Goal: Information Seeking & Learning: Learn about a topic

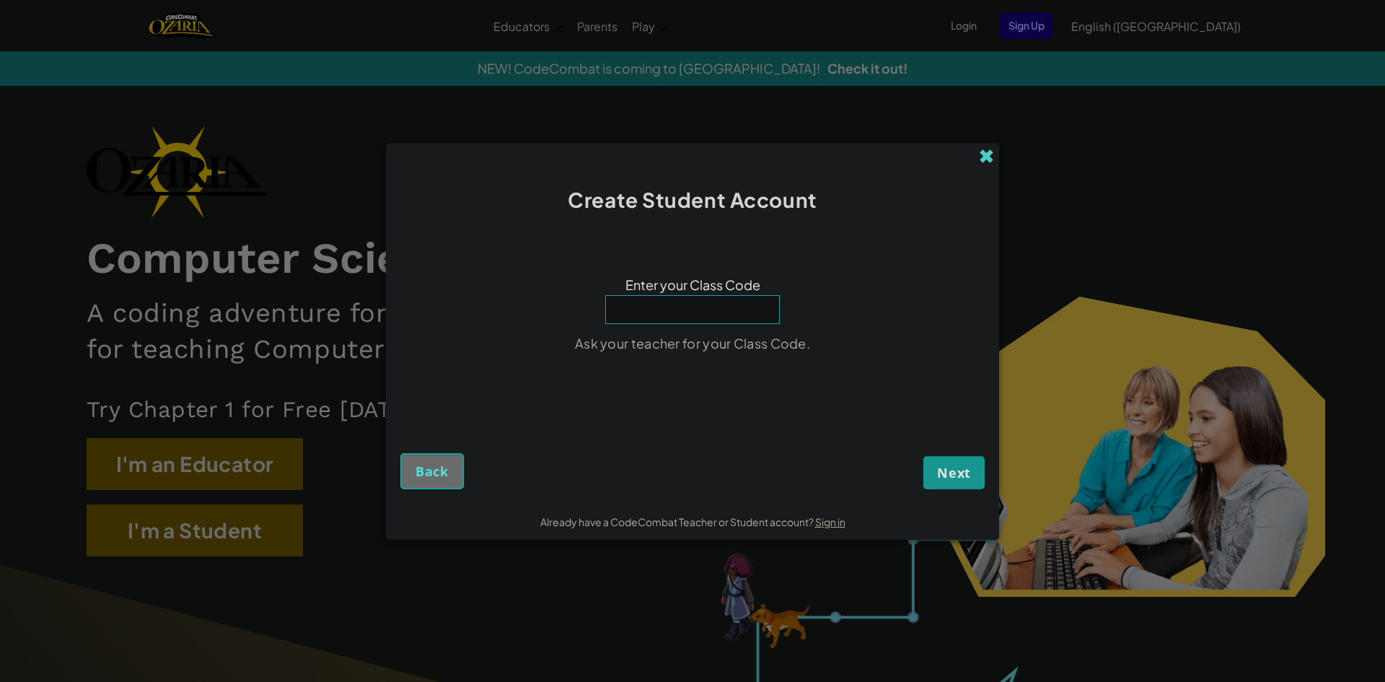
click at [994, 159] on span at bounding box center [986, 156] width 15 height 15
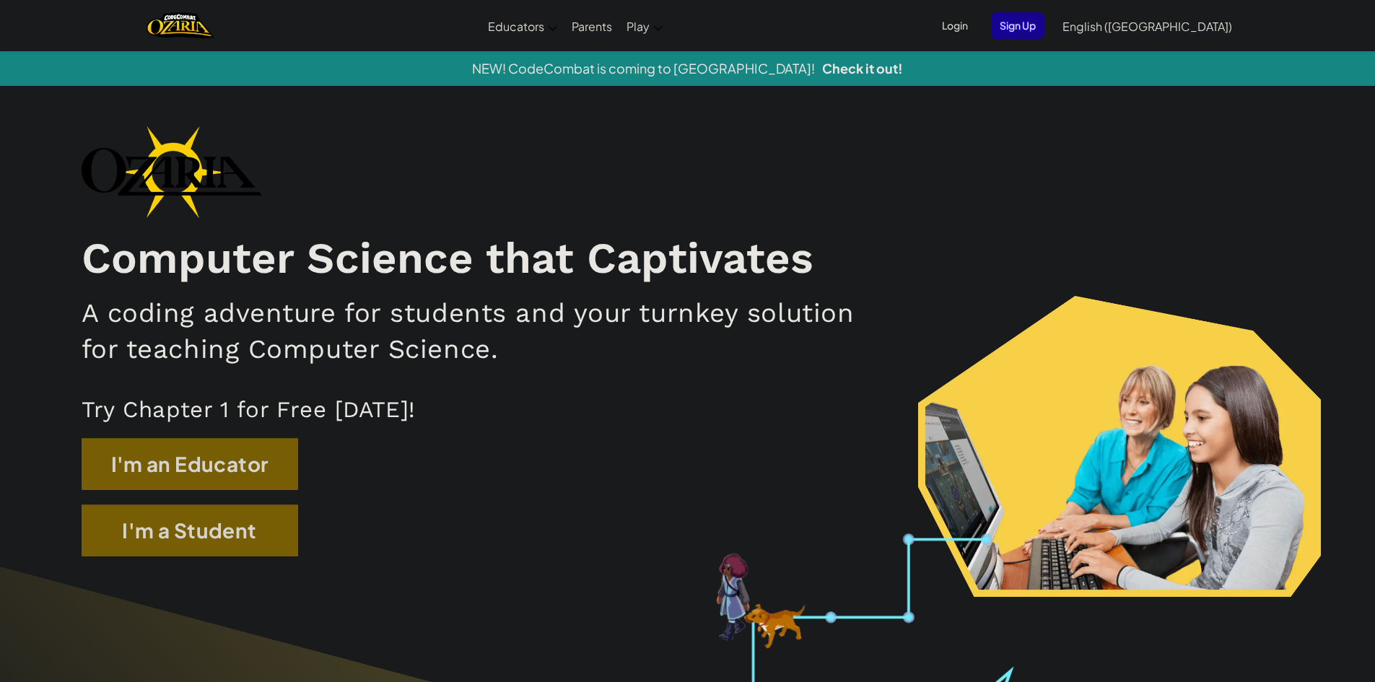
click at [976, 35] on span "Login" at bounding box center [954, 25] width 43 height 27
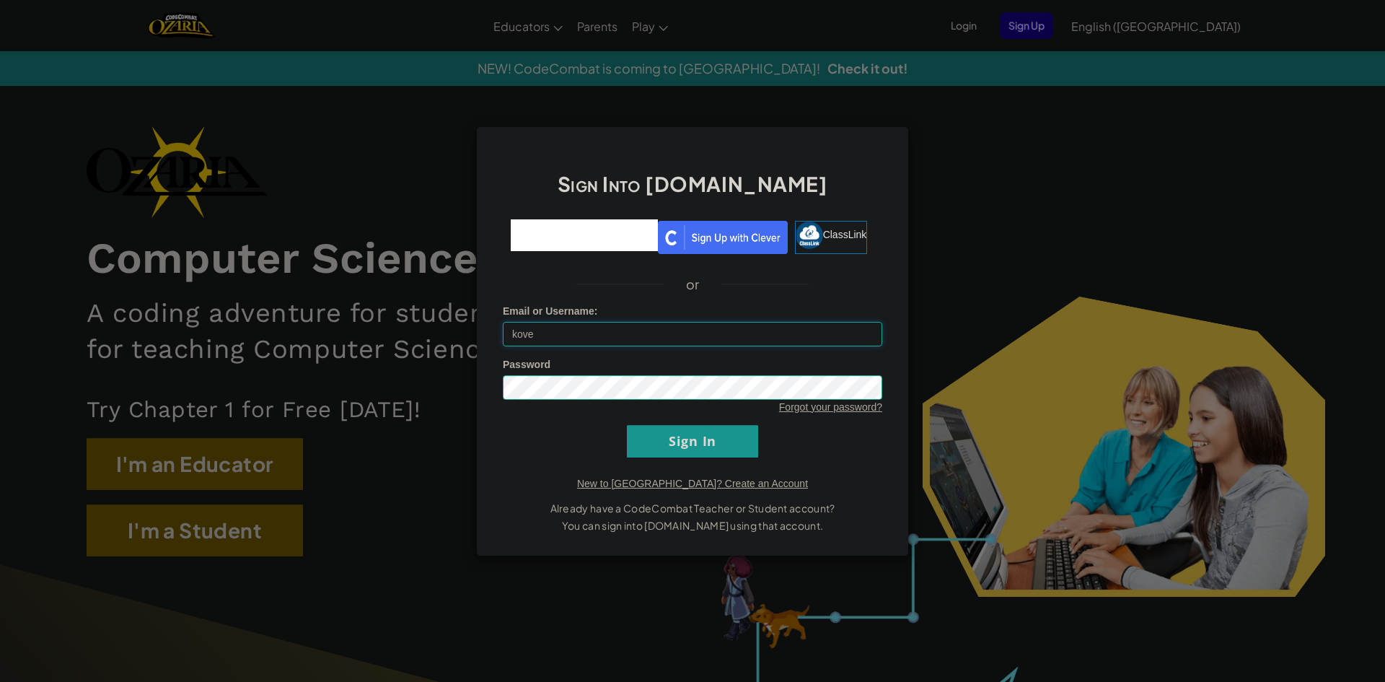
click at [586, 333] on input "kove" at bounding box center [693, 334] width 380 height 25
click at [692, 441] on input "Sign In" at bounding box center [692, 441] width 131 height 32
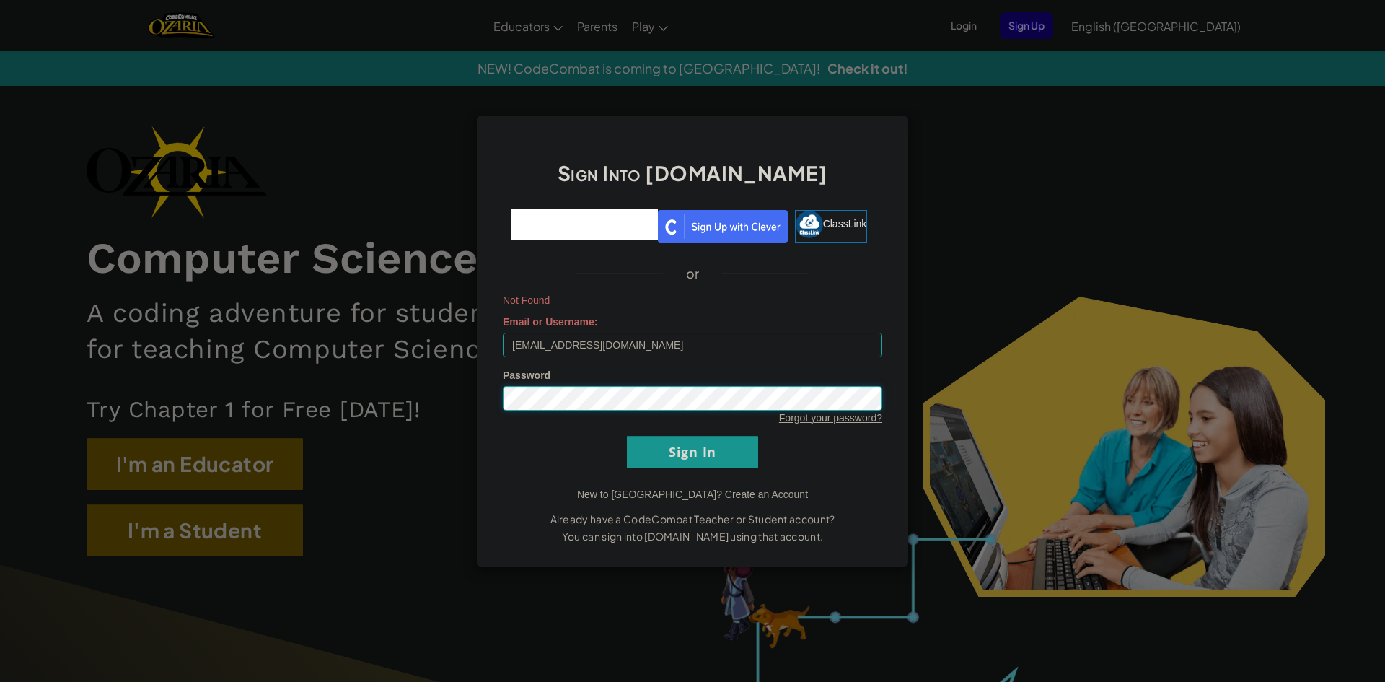
click at [627, 436] on input "Sign In" at bounding box center [692, 452] width 131 height 32
click at [653, 455] on input "Sign In" at bounding box center [692, 452] width 131 height 32
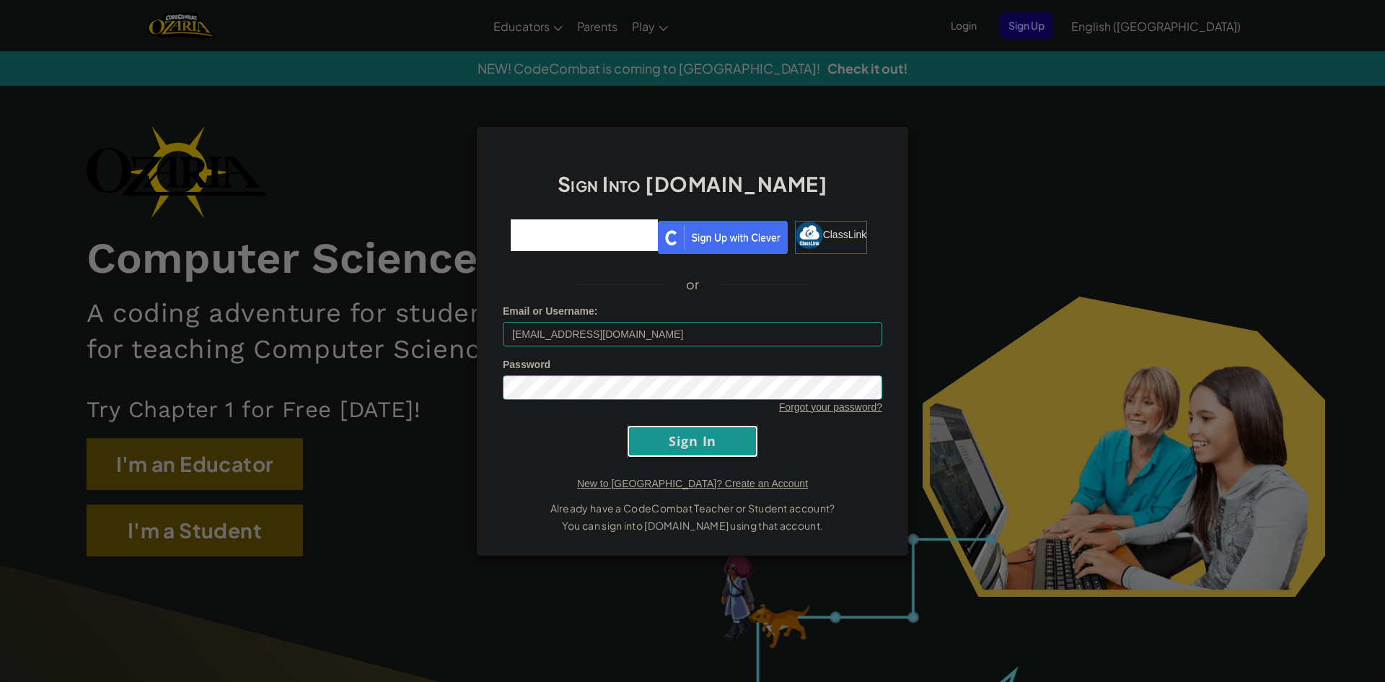
click at [653, 455] on input "Sign In" at bounding box center [692, 441] width 131 height 32
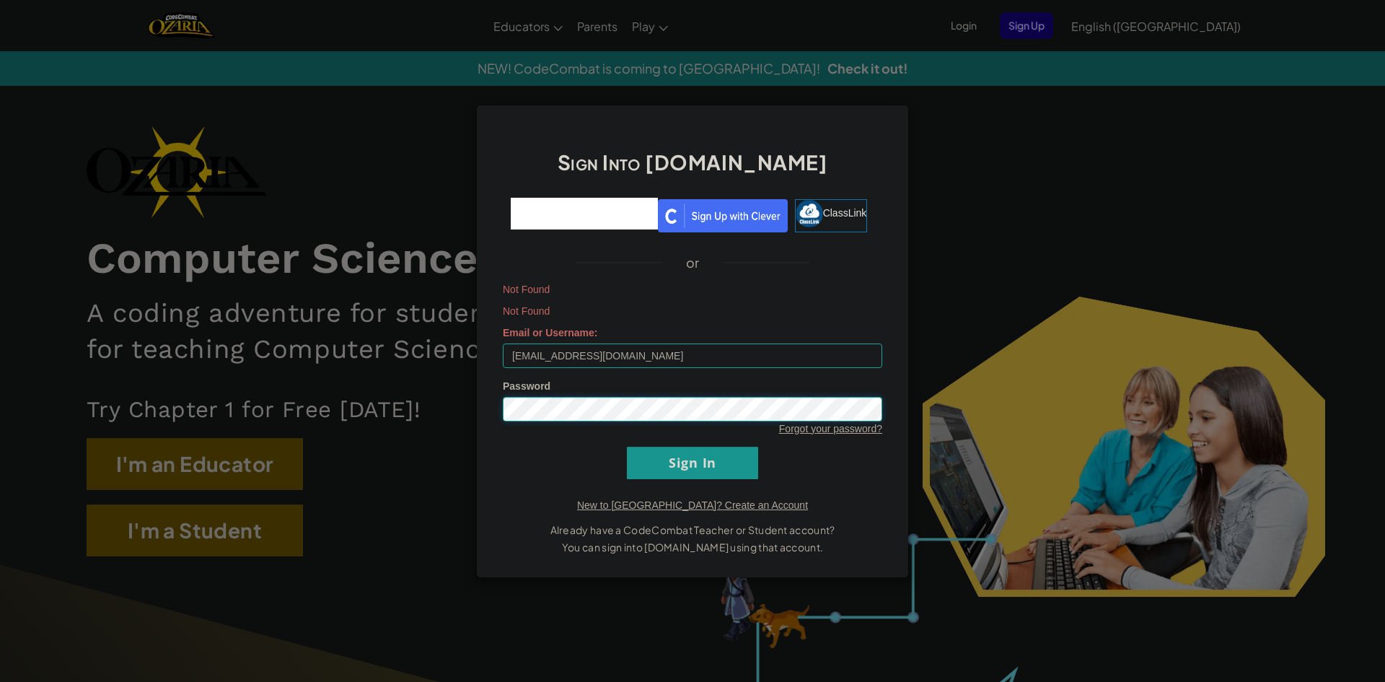
click at [627, 447] on input "Sign In" at bounding box center [692, 463] width 131 height 32
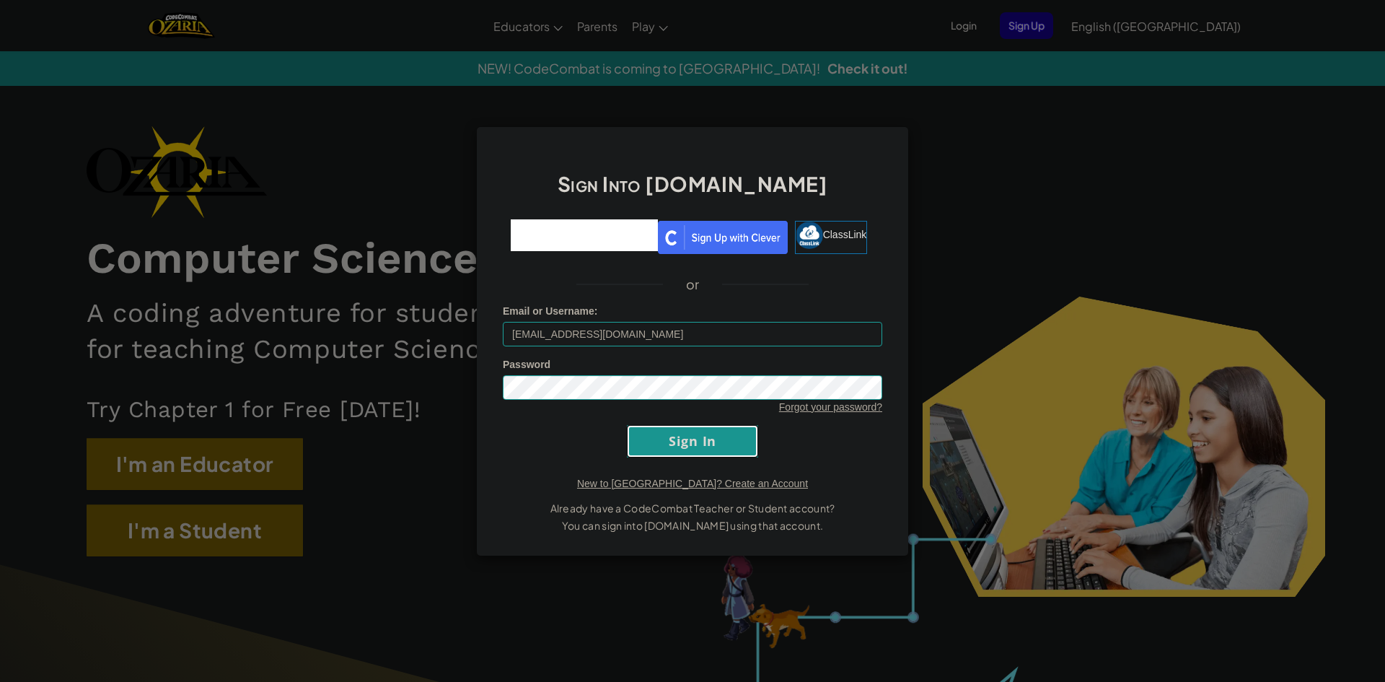
click at [688, 445] on input "Sign In" at bounding box center [692, 441] width 131 height 32
click at [730, 443] on input "Sign In" at bounding box center [692, 441] width 131 height 32
click at [715, 450] on input "Sign In" at bounding box center [692, 441] width 131 height 32
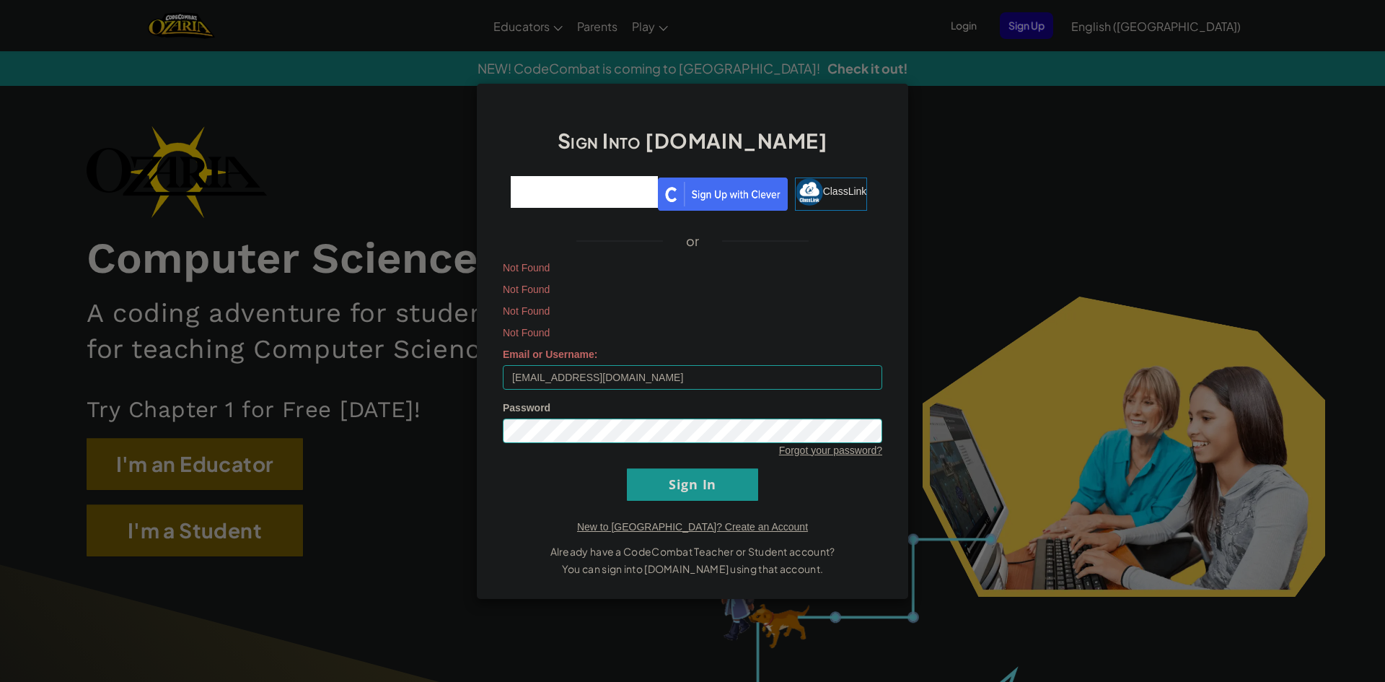
click at [715, 450] on div "Forgot your password?" at bounding box center [693, 450] width 380 height 14
drag, startPoint x: 683, startPoint y: 382, endPoint x: 486, endPoint y: 385, distance: 197.0
click at [486, 385] on div "Sign Into Ozaria.com ClassLink or Not Found Not Found Not Found Not Found Email…" at bounding box center [692, 341] width 433 height 517
type input "#"
click at [967, 120] on div "Sign Into Ozaria.com ClassLink or Not Found Not Found Not Found Not Found Email…" at bounding box center [692, 341] width 1385 height 682
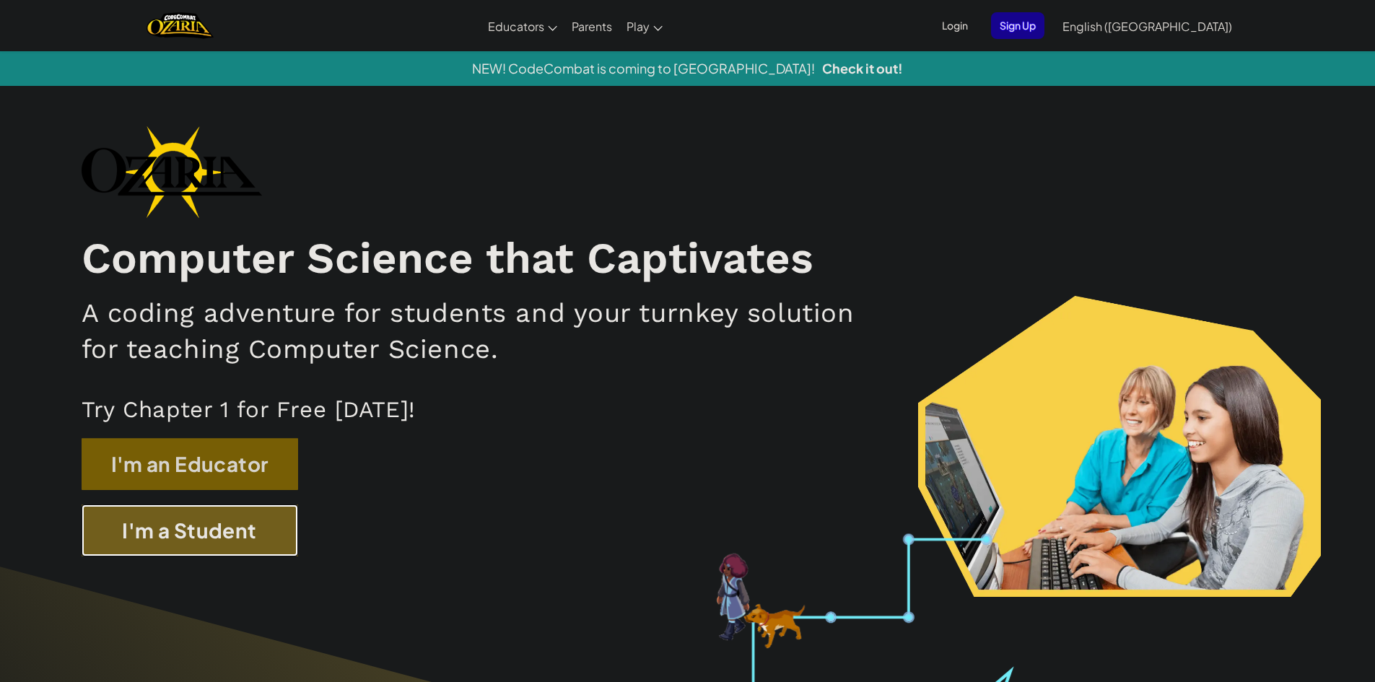
click at [247, 518] on button "I'm a Student" at bounding box center [190, 530] width 216 height 52
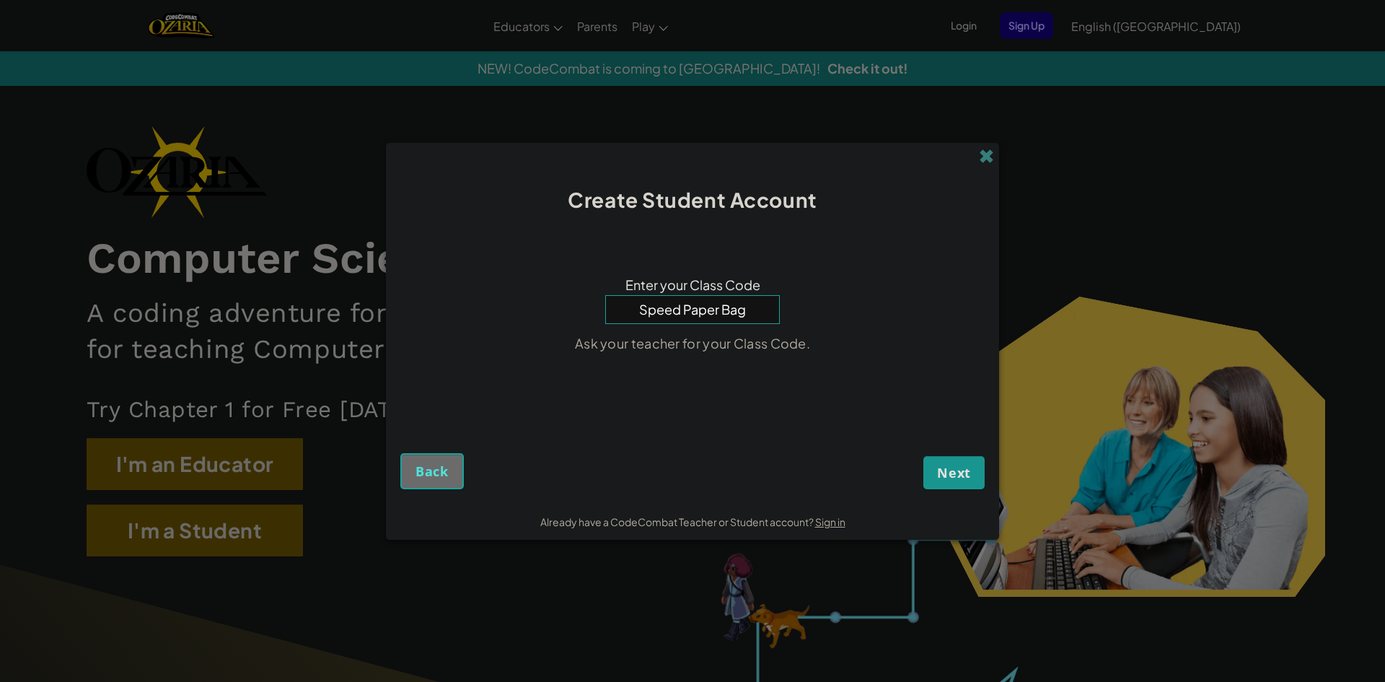
type input "Speed Paper Bag"
click at [924, 456] on button "Next" at bounding box center [954, 472] width 61 height 33
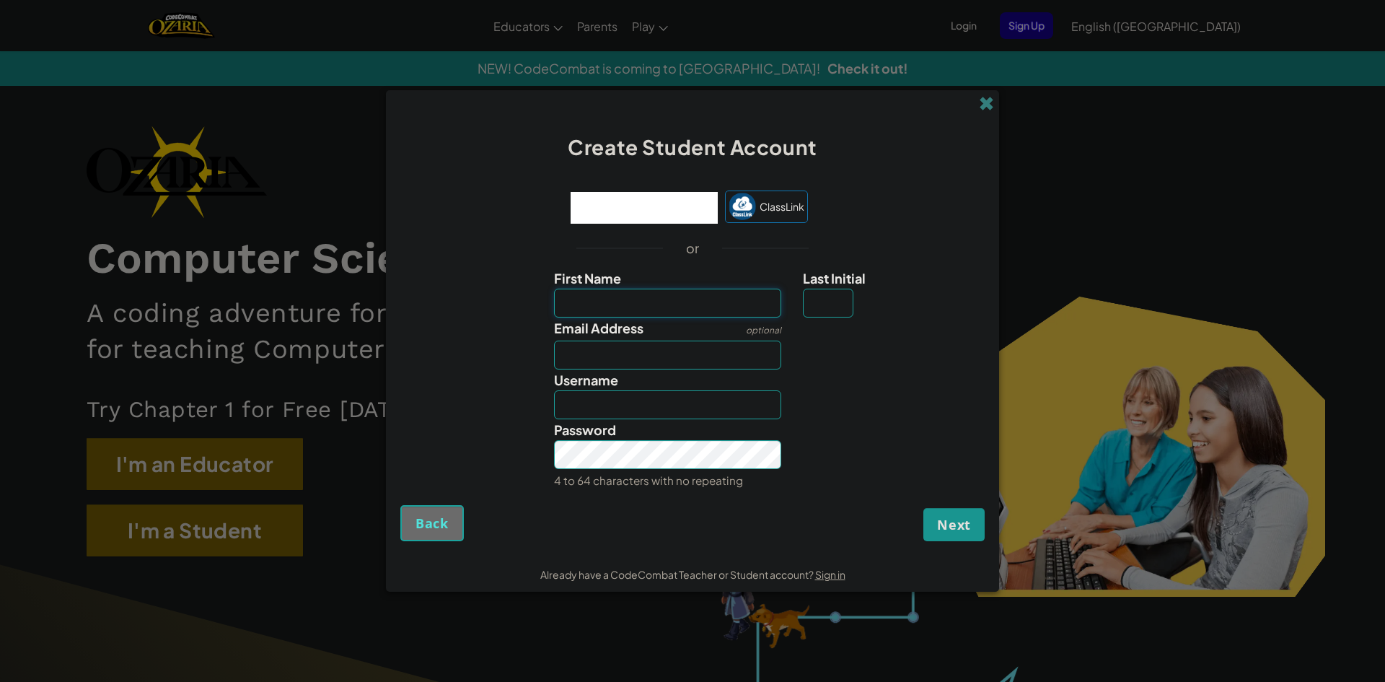
click at [735, 313] on input "First Name" at bounding box center [668, 303] width 228 height 29
type input "konstantinos"
type input "Konstantinos"
click at [684, 348] on input "Email Address" at bounding box center [668, 355] width 228 height 29
type input "koveoskonstantinos7@gmail.com"
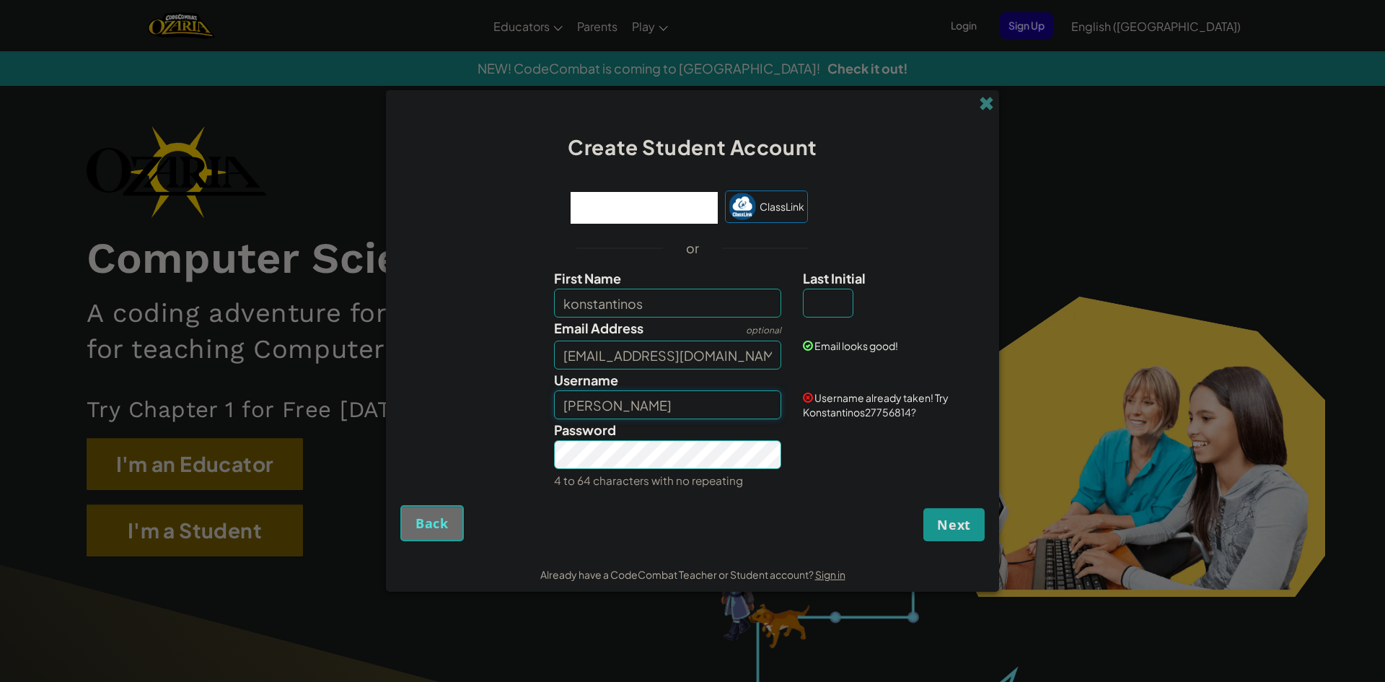
click at [634, 415] on input "Konstantinos" at bounding box center [668, 404] width 228 height 29
drag, startPoint x: 647, startPoint y: 408, endPoint x: 564, endPoint y: 416, distance: 84.1
click at [564, 416] on input "Konstantinos" at bounding box center [668, 404] width 228 height 29
click at [641, 395] on input "kobebobeb" at bounding box center [668, 404] width 228 height 29
type input "koveos"
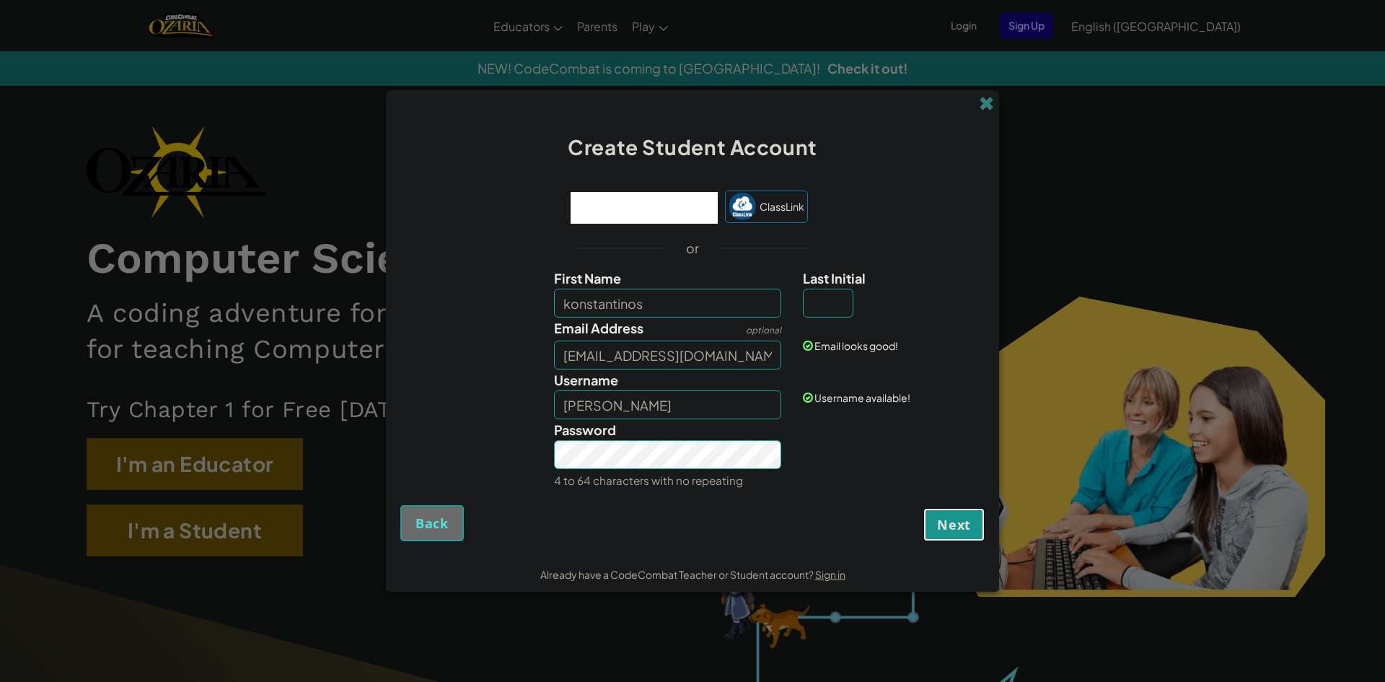
click at [956, 518] on span "Next" at bounding box center [954, 524] width 34 height 17
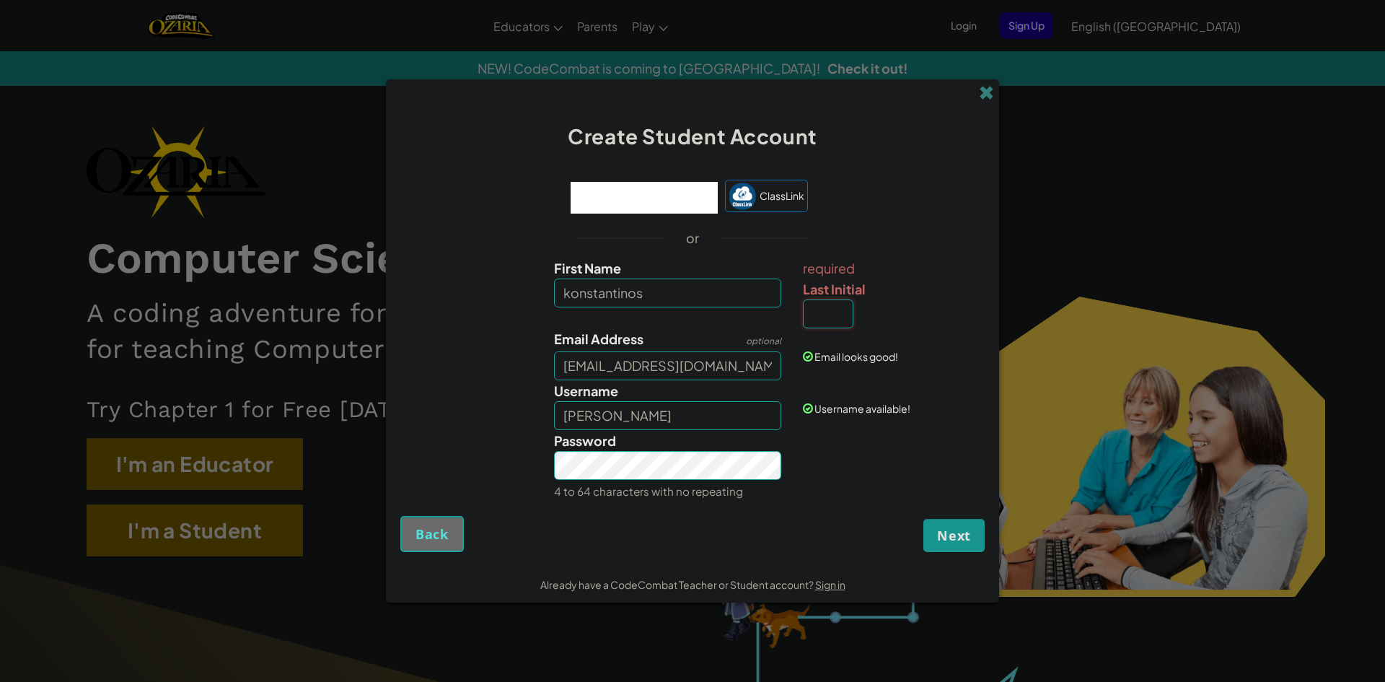
click at [826, 312] on input "Last Initial" at bounding box center [828, 313] width 51 height 29
type input "k"
click at [958, 535] on span "Next" at bounding box center [954, 535] width 34 height 17
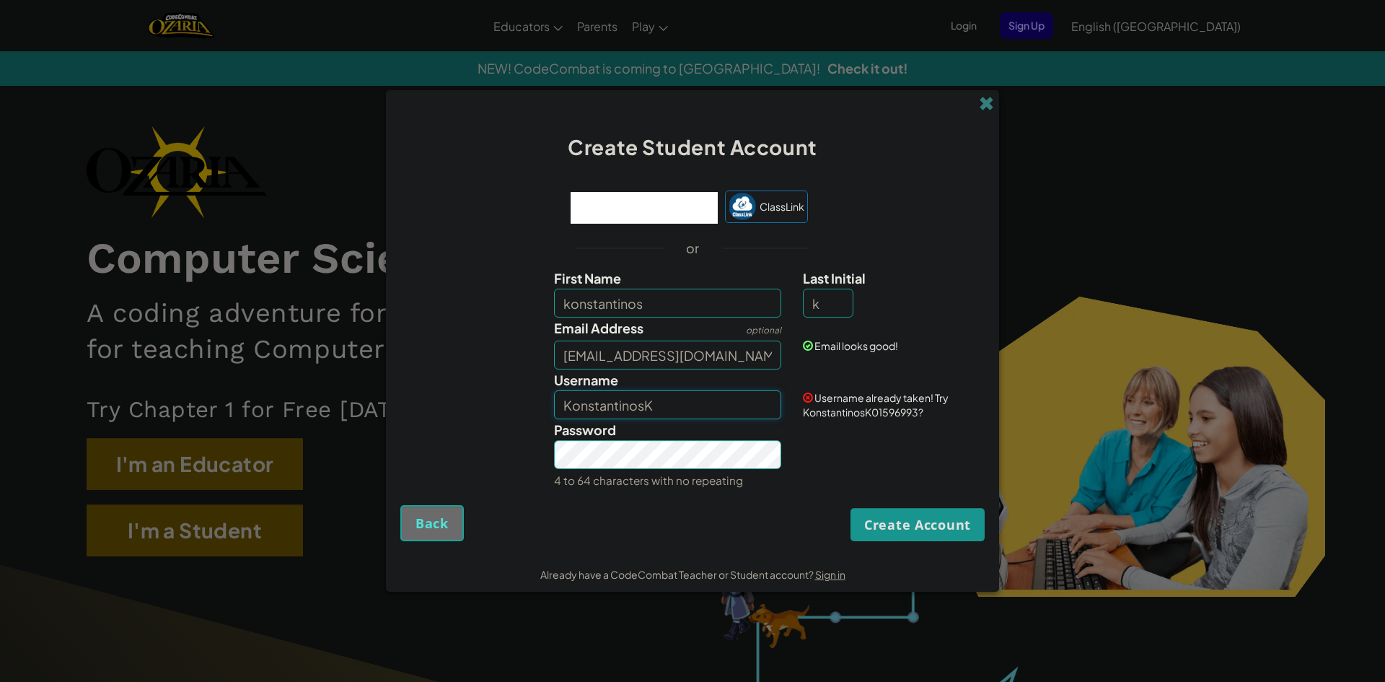
click at [657, 408] on input "KonstantinosK" at bounding box center [668, 404] width 228 height 29
type input "K"
drag, startPoint x: 770, startPoint y: 355, endPoint x: 413, endPoint y: 414, distance: 362.1
click at [413, 414] on div "First Name konstantinos Last Initial k Email Address optional koveoskonstantino…" at bounding box center [692, 379] width 577 height 223
click at [621, 400] on input "Username" at bounding box center [668, 404] width 228 height 29
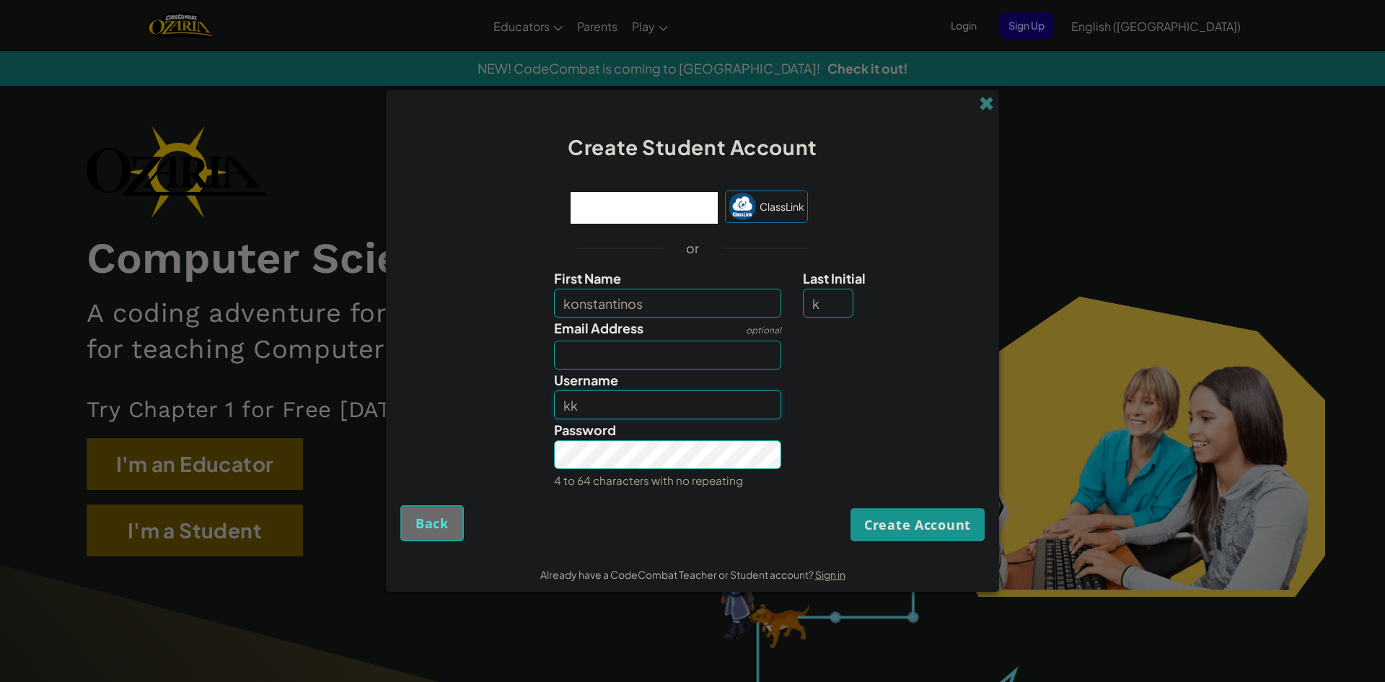
type input "k"
type input "kovaioulis"
click at [906, 515] on button "Create Account" at bounding box center [918, 524] width 134 height 33
click at [947, 517] on button "Create Account" at bounding box center [918, 524] width 134 height 33
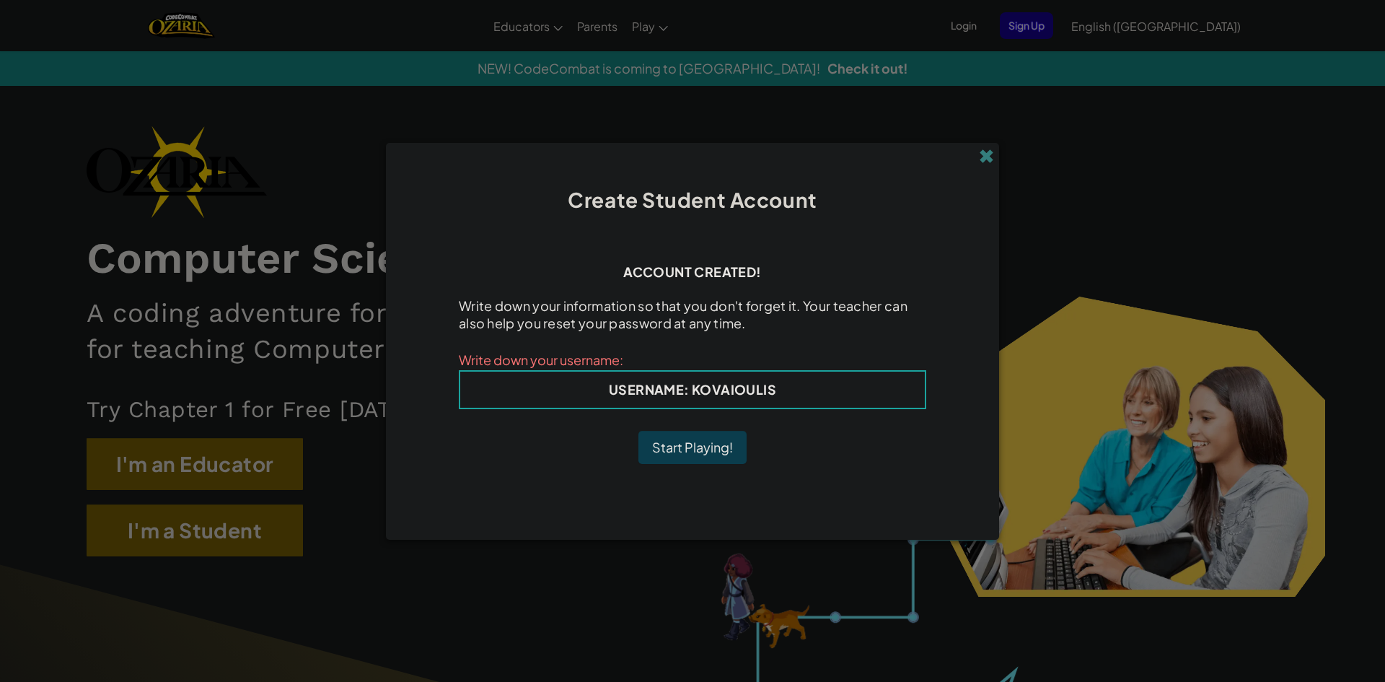
click at [775, 390] on b "Username : kovaioulis" at bounding box center [692, 389] width 167 height 17
click at [693, 448] on button "Start Playing!" at bounding box center [693, 447] width 108 height 33
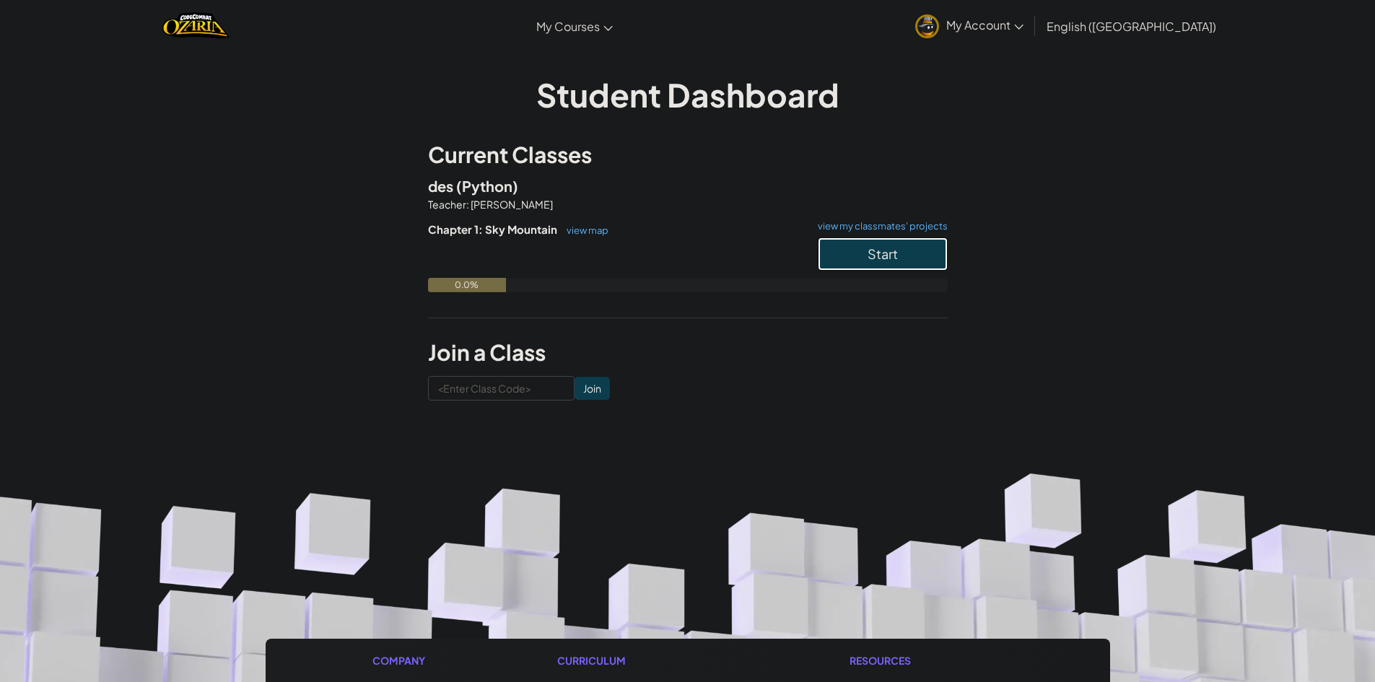
click at [900, 246] on button "Start" at bounding box center [883, 253] width 130 height 33
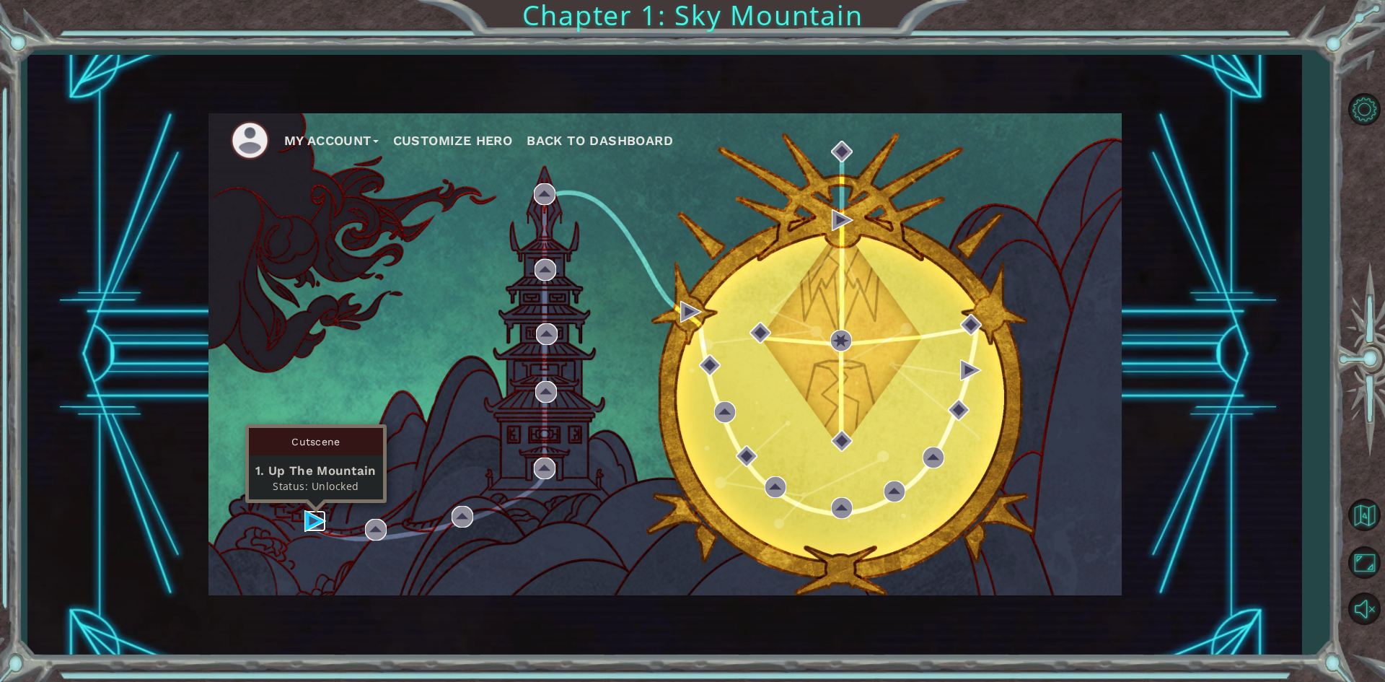
click at [310, 517] on img at bounding box center [316, 521] width 22 height 22
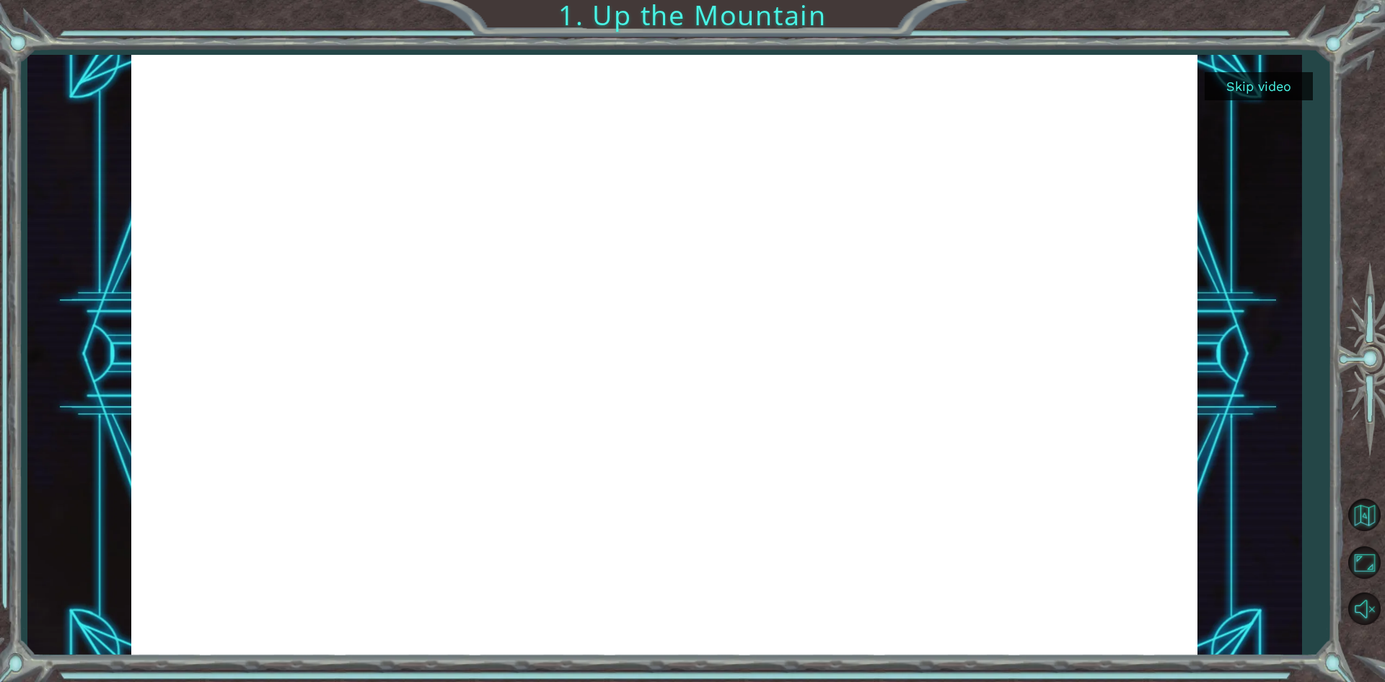
click at [1248, 87] on button "Skip video" at bounding box center [1259, 86] width 108 height 28
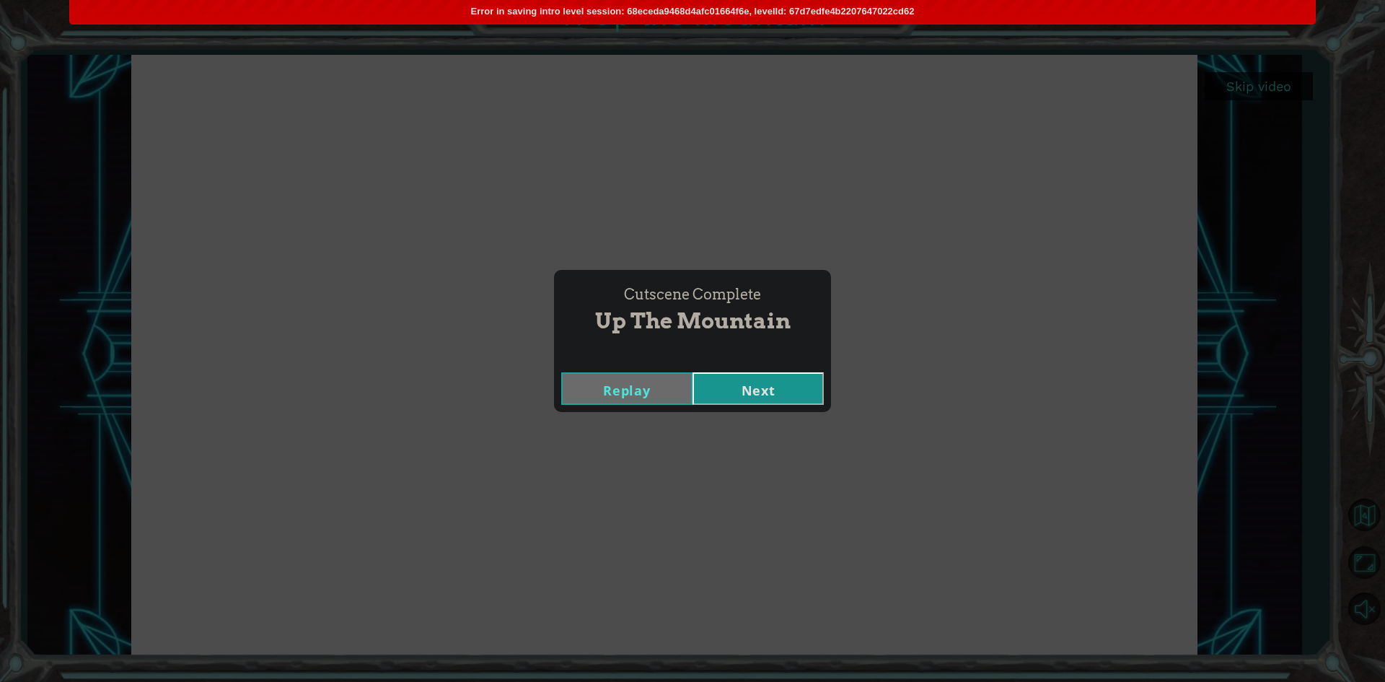
click at [744, 389] on button "Next" at bounding box center [758, 388] width 131 height 32
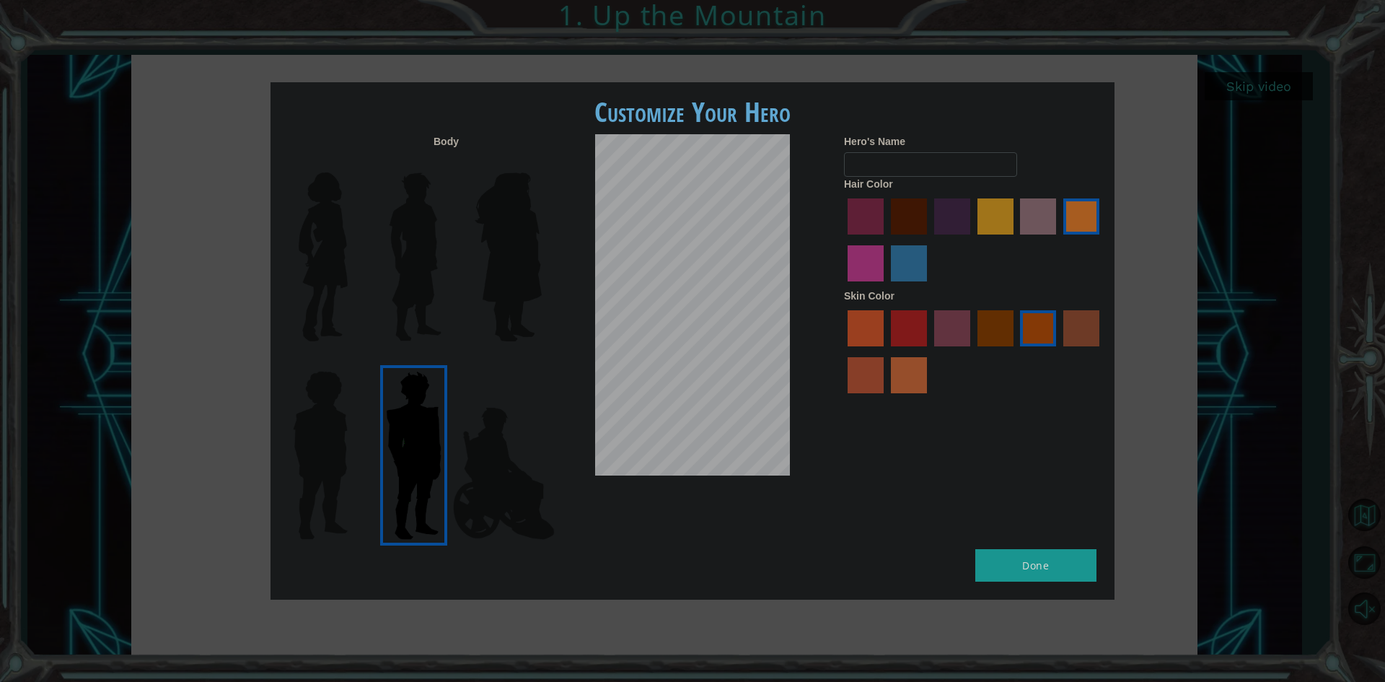
click at [910, 273] on label "lachmara hair color" at bounding box center [909, 263] width 36 height 36
click at [886, 286] on input "lachmara hair color" at bounding box center [886, 286] width 0 height 0
click at [873, 331] on label "sorbus skin color" at bounding box center [866, 328] width 36 height 36
click at [843, 351] on input "sorbus skin color" at bounding box center [843, 351] width 0 height 0
click at [911, 390] on label "smoke tree skin color" at bounding box center [909, 375] width 36 height 36
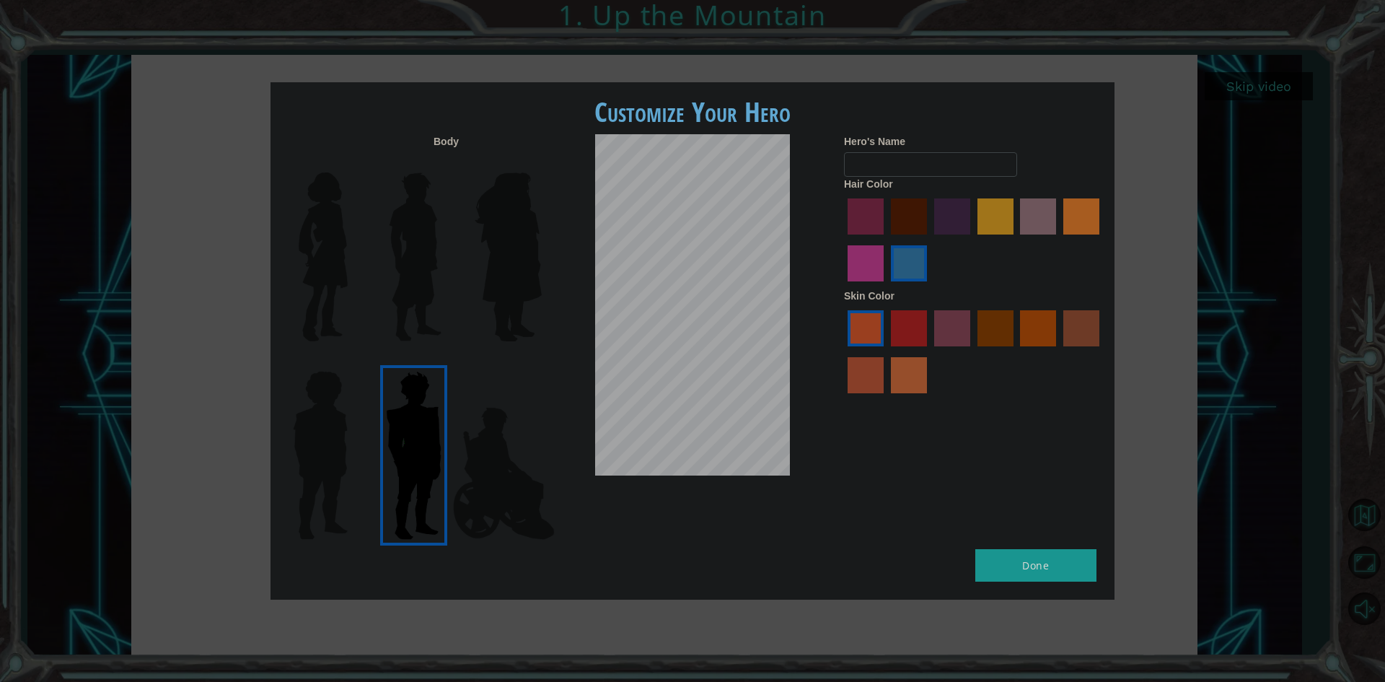
click at [886, 398] on input "smoke tree skin color" at bounding box center [886, 398] width 0 height 0
click at [864, 385] on label "burning sand skin color" at bounding box center [866, 375] width 36 height 36
click at [1102, 351] on input "burning sand skin color" at bounding box center [1102, 351] width 0 height 0
click at [1070, 337] on label "karma skin color" at bounding box center [1082, 328] width 36 height 36
click at [1059, 351] on input "karma skin color" at bounding box center [1059, 351] width 0 height 0
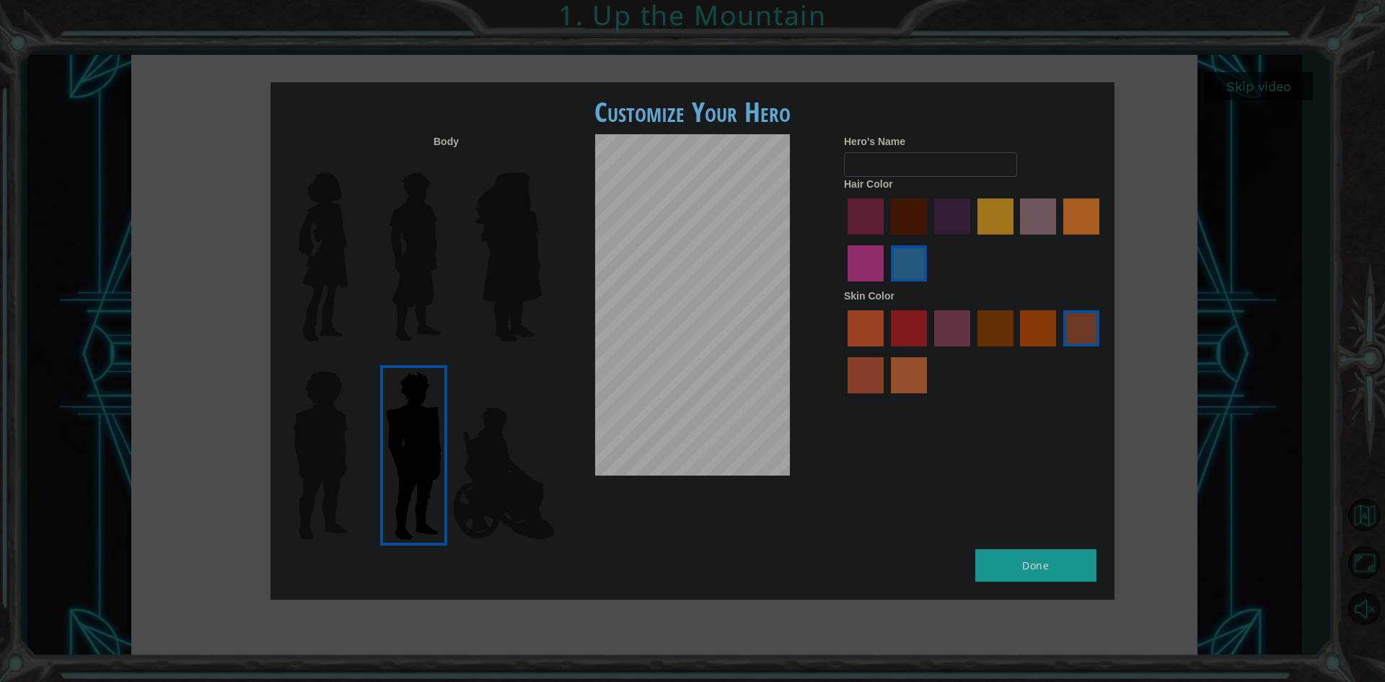
click at [1046, 334] on label "tacao skin color" at bounding box center [1038, 328] width 36 height 36
click at [1016, 351] on input "tacao skin color" at bounding box center [1016, 351] width 0 height 0
click at [897, 169] on input "Hero's Name" at bounding box center [930, 164] width 173 height 25
click at [1081, 567] on button "Done" at bounding box center [1036, 565] width 121 height 32
click at [312, 431] on img at bounding box center [320, 455] width 66 height 180
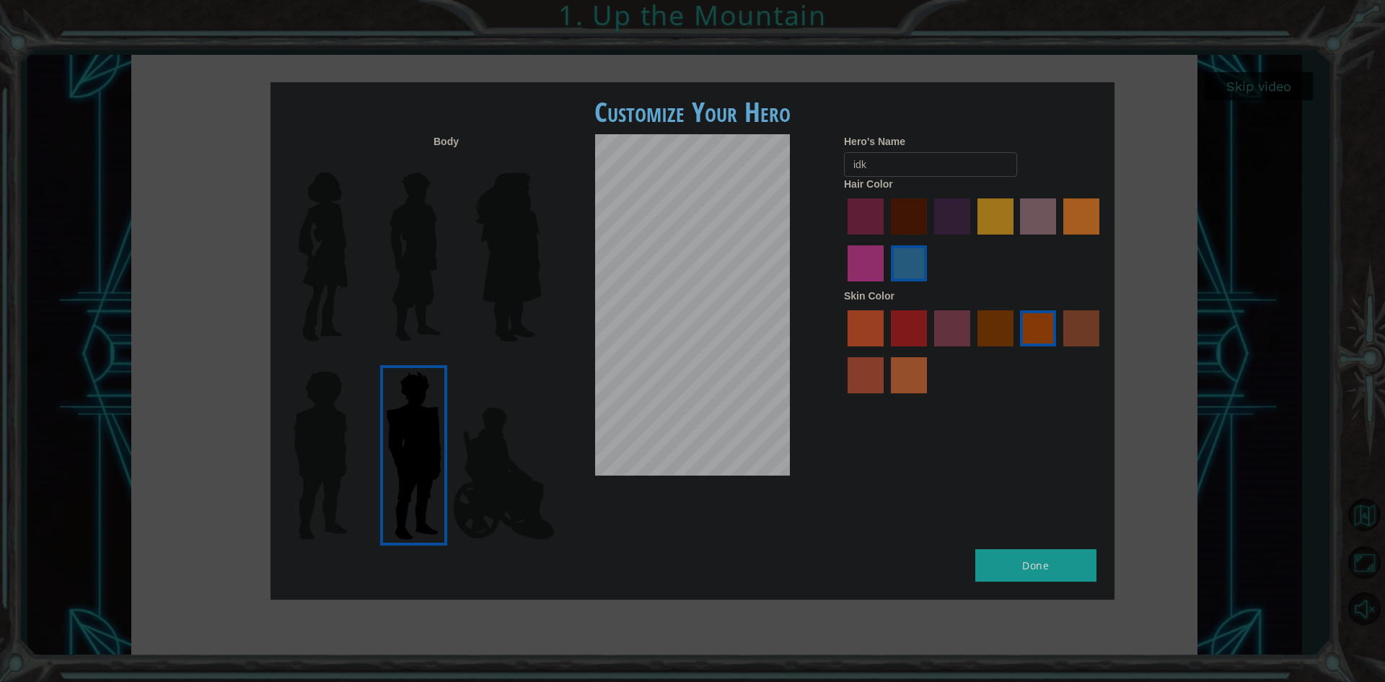
click at [354, 362] on input "Hero Steven" at bounding box center [354, 362] width 0 height 0
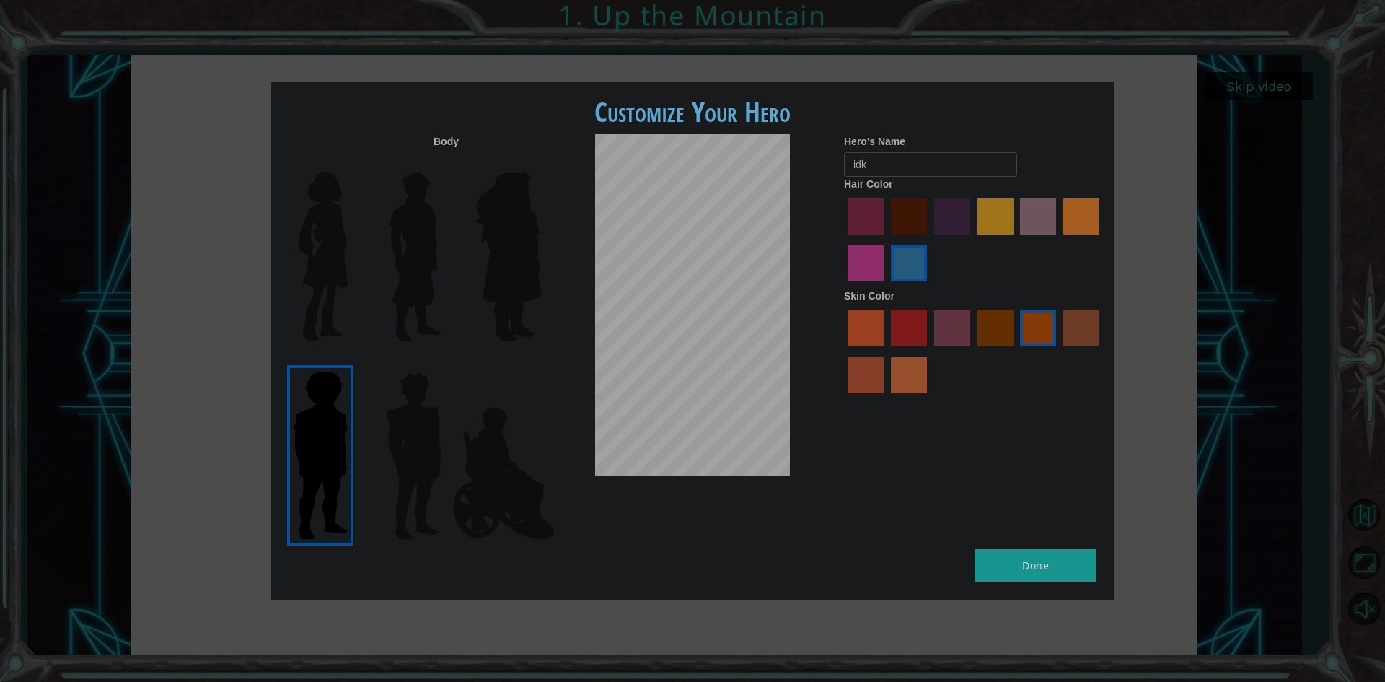
click at [322, 278] on img at bounding box center [323, 257] width 61 height 180
click at [354, 163] on input "Hero Connie" at bounding box center [354, 163] width 0 height 0
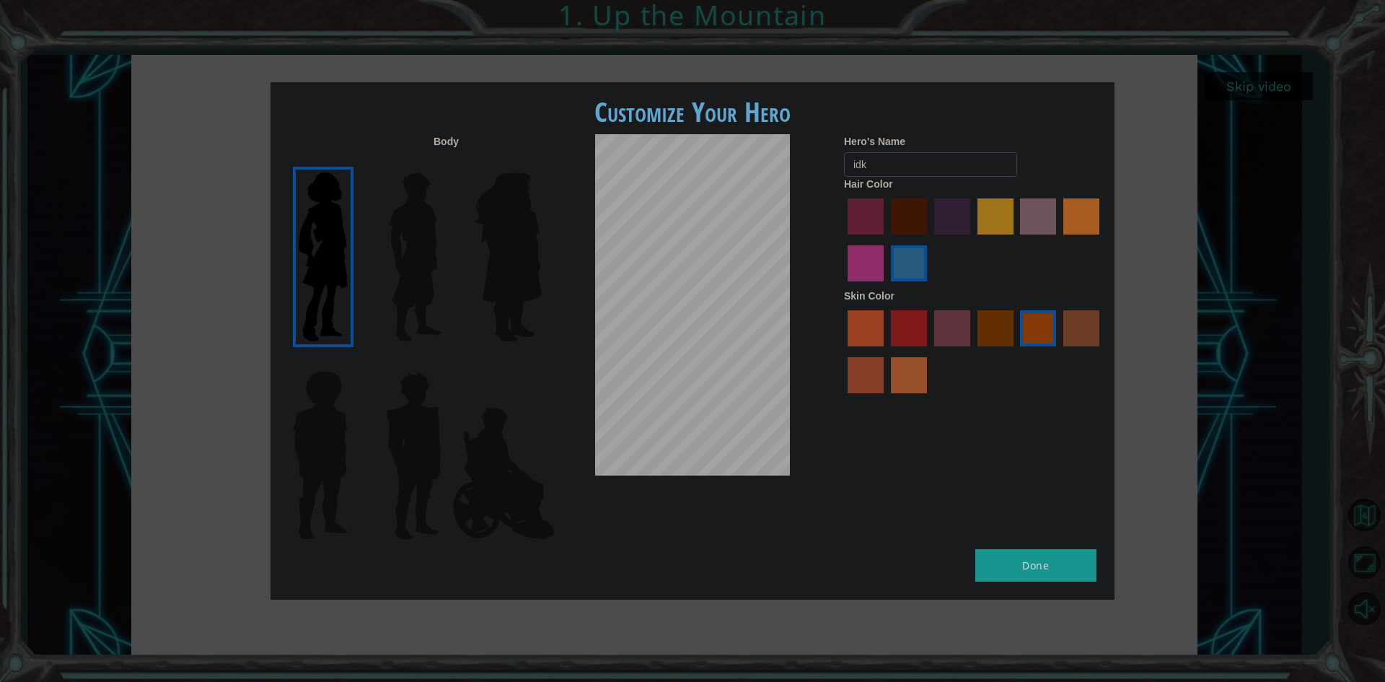
click at [396, 270] on img at bounding box center [415, 257] width 64 height 180
click at [447, 163] on input "Hero Lars" at bounding box center [447, 163] width 0 height 0
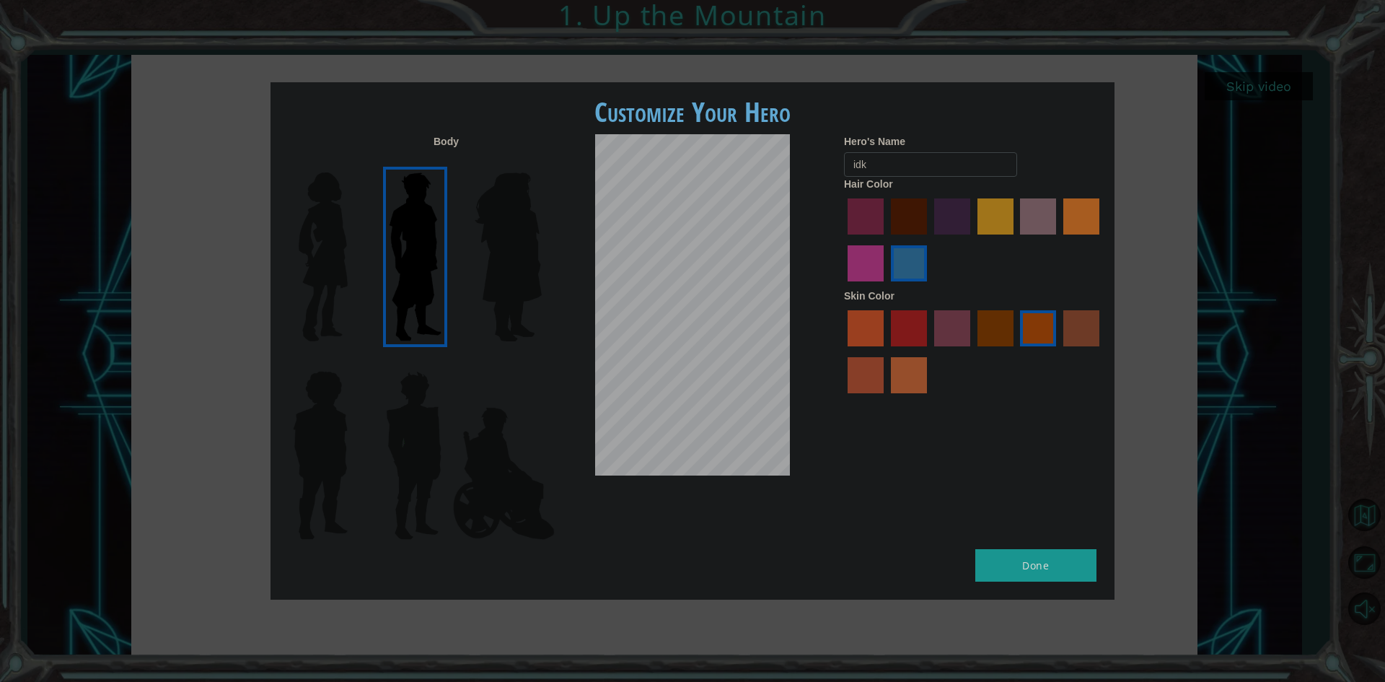
click at [483, 258] on img at bounding box center [508, 257] width 79 height 180
click at [541, 163] on input "Hero Amethyst" at bounding box center [541, 163] width 0 height 0
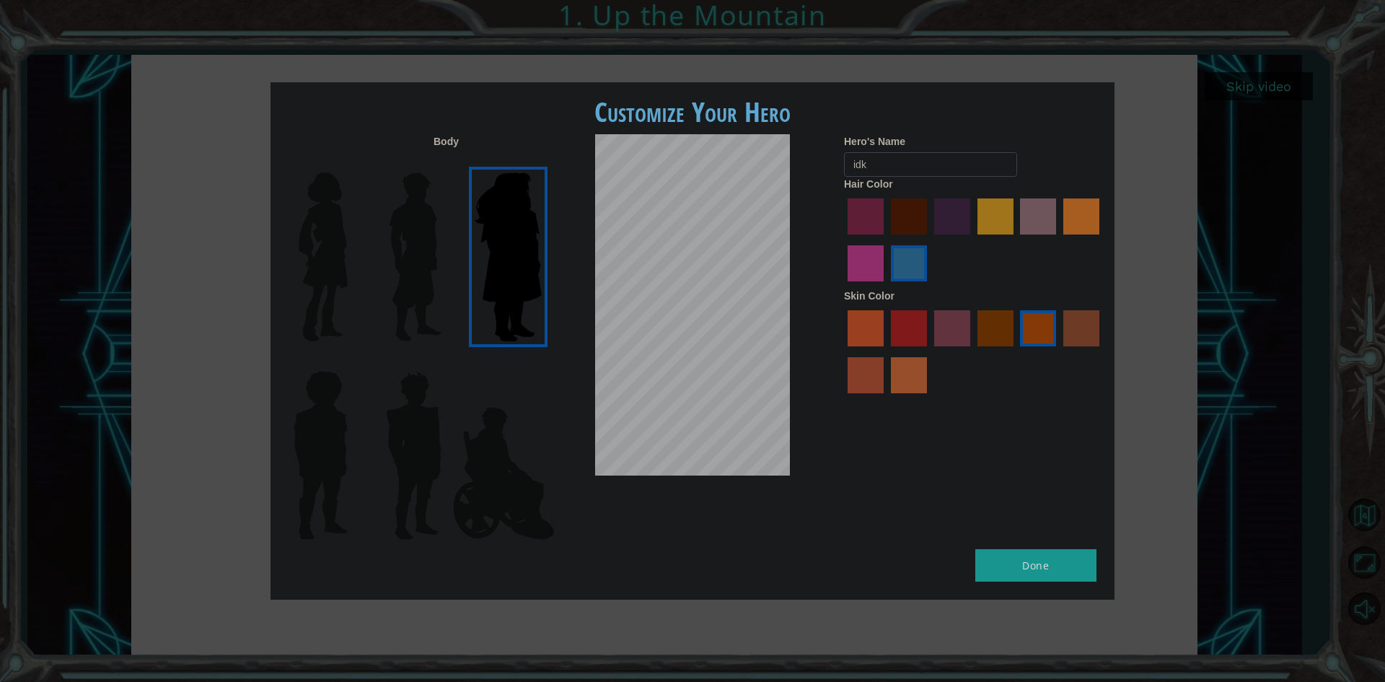
click at [483, 458] on img at bounding box center [503, 473] width 113 height 144
click at [541, 362] on input "Hero Jamie" at bounding box center [541, 362] width 0 height 0
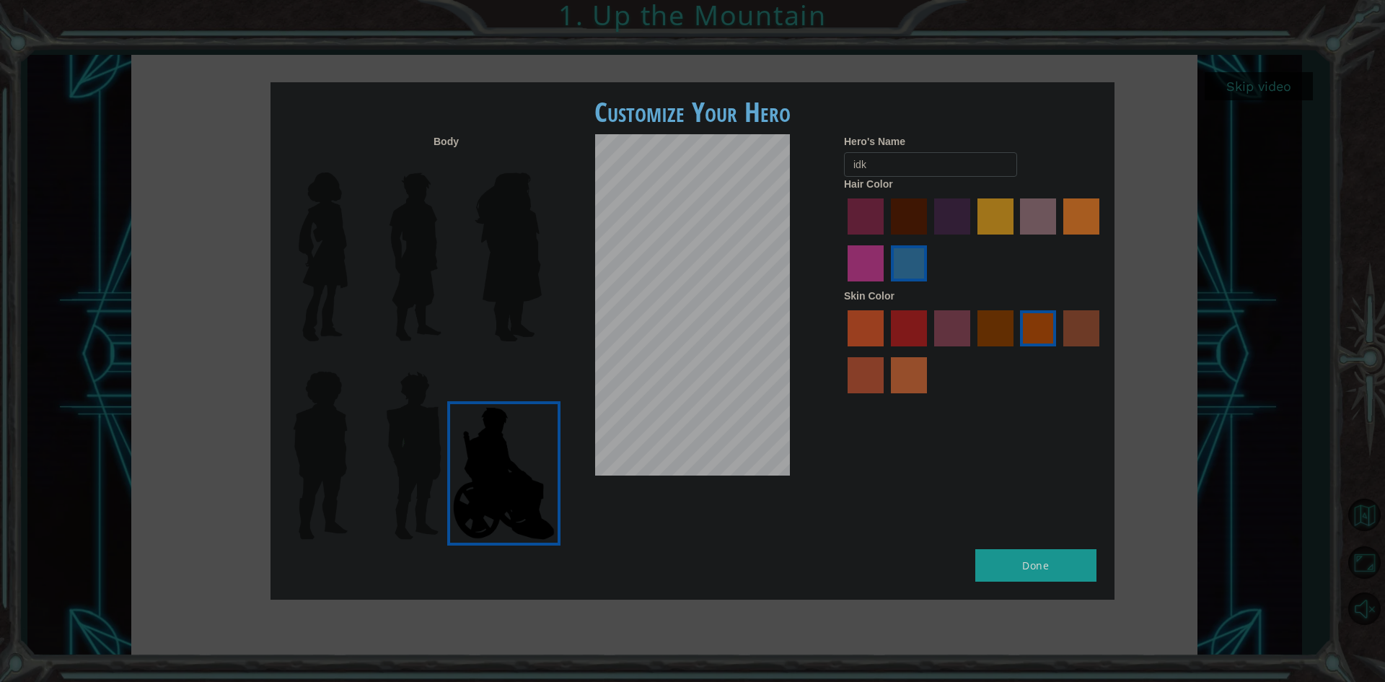
click at [445, 455] on img at bounding box center [413, 455] width 67 height 180
click at [447, 362] on input "Hero Garnet" at bounding box center [447, 362] width 0 height 0
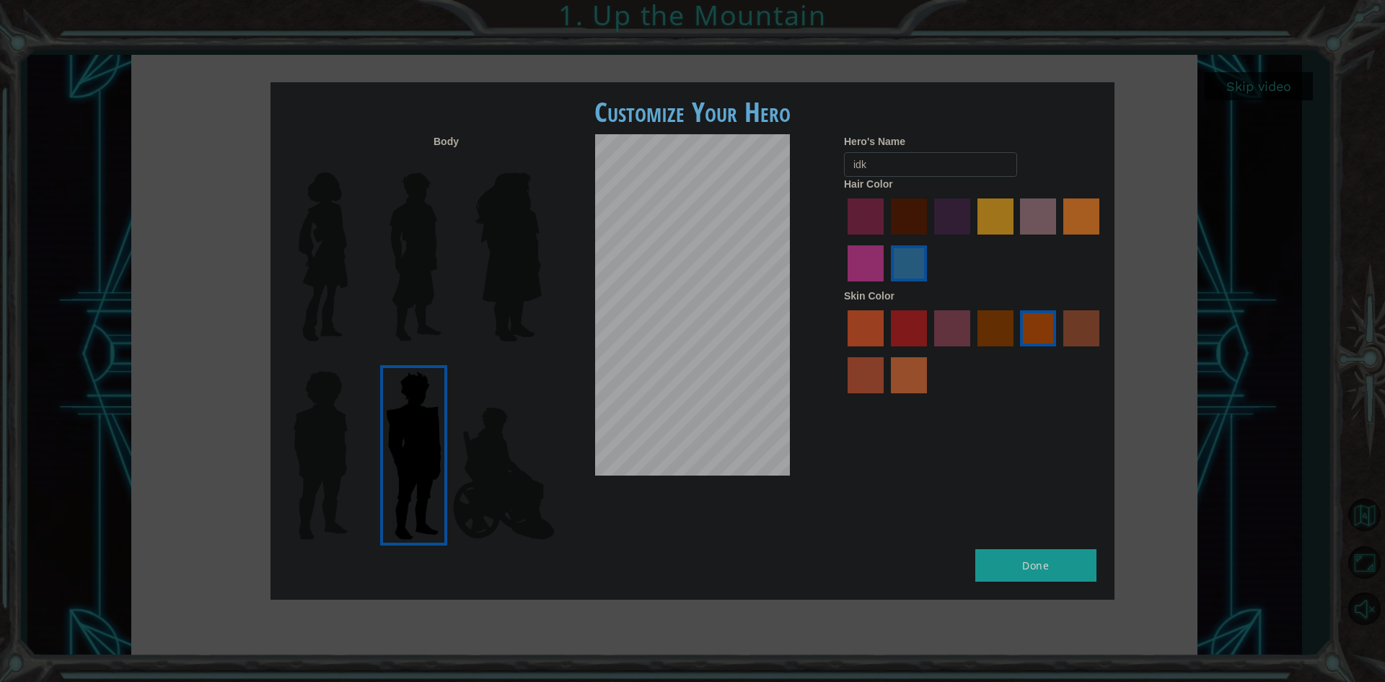
click at [404, 188] on img at bounding box center [415, 257] width 64 height 180
click at [447, 163] on input "Hero Lars" at bounding box center [447, 163] width 0 height 0
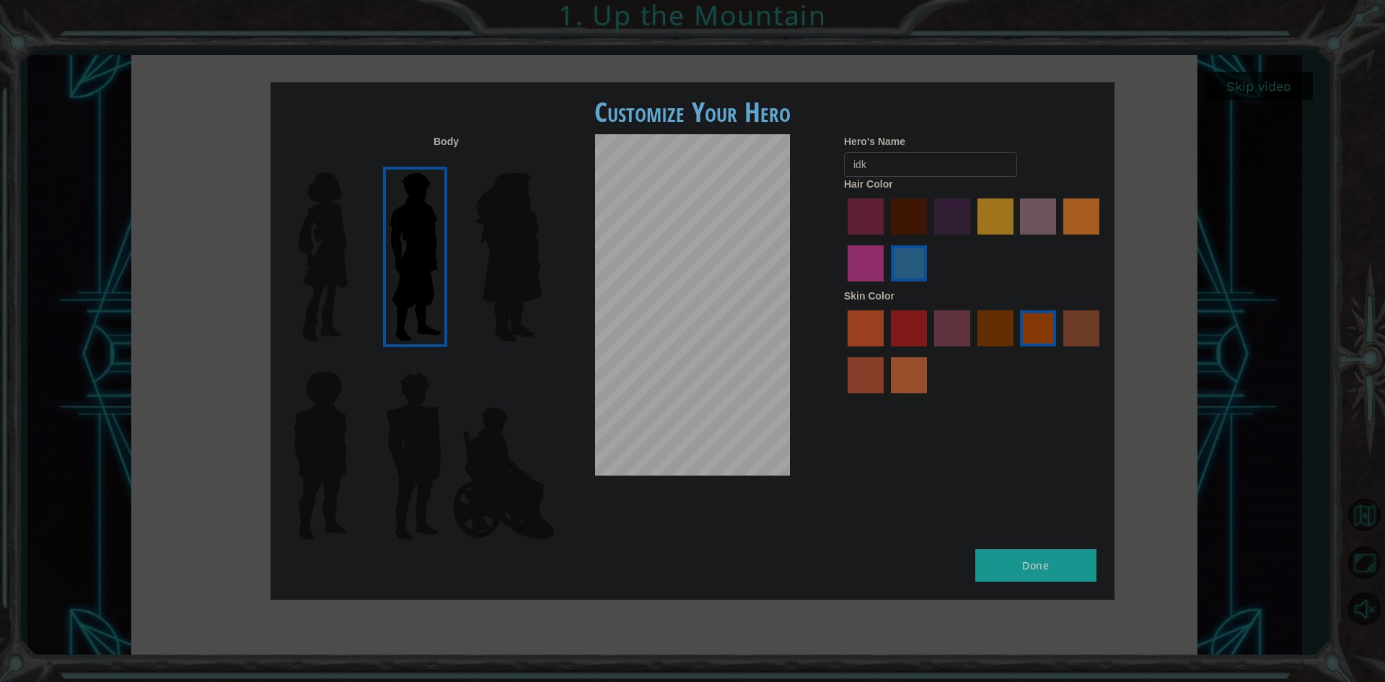
click at [511, 251] on img at bounding box center [508, 257] width 79 height 180
click at [541, 163] on input "Hero Amethyst" at bounding box center [541, 163] width 0 height 0
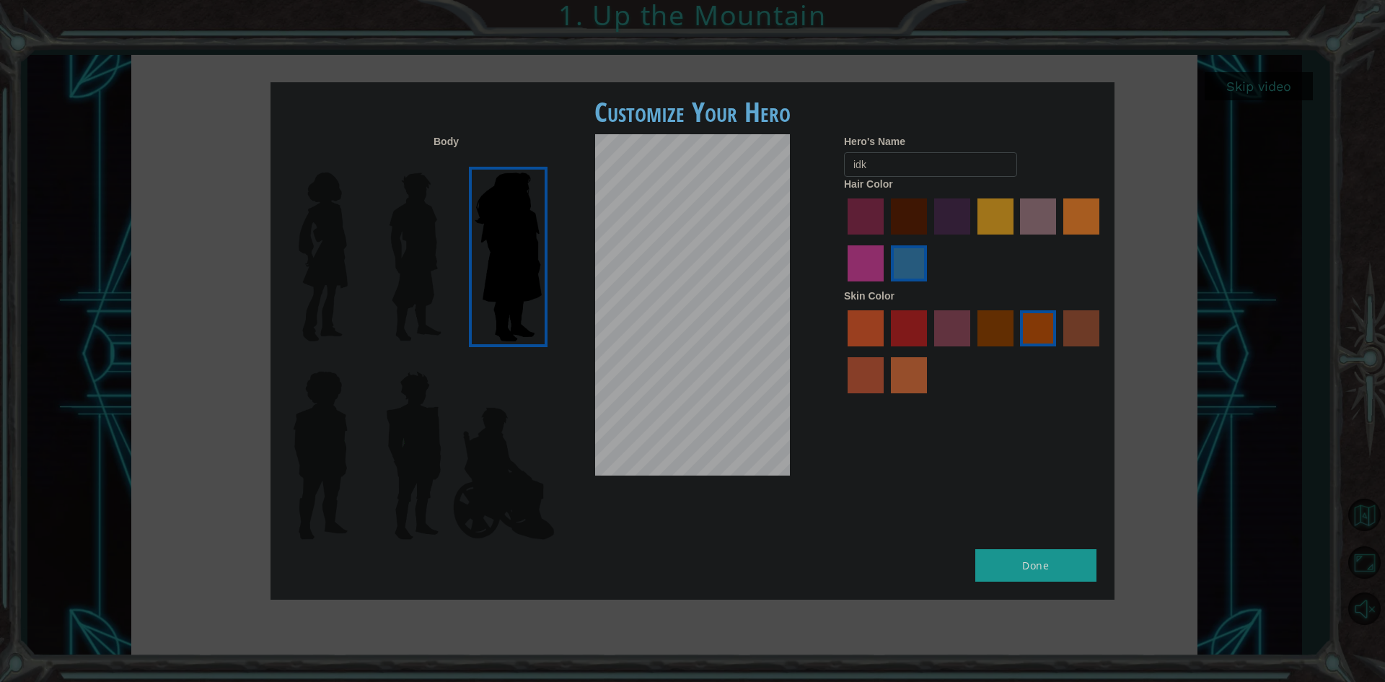
click at [520, 505] on img at bounding box center [503, 473] width 113 height 144
click at [541, 362] on input "Hero Jamie" at bounding box center [541, 362] width 0 height 0
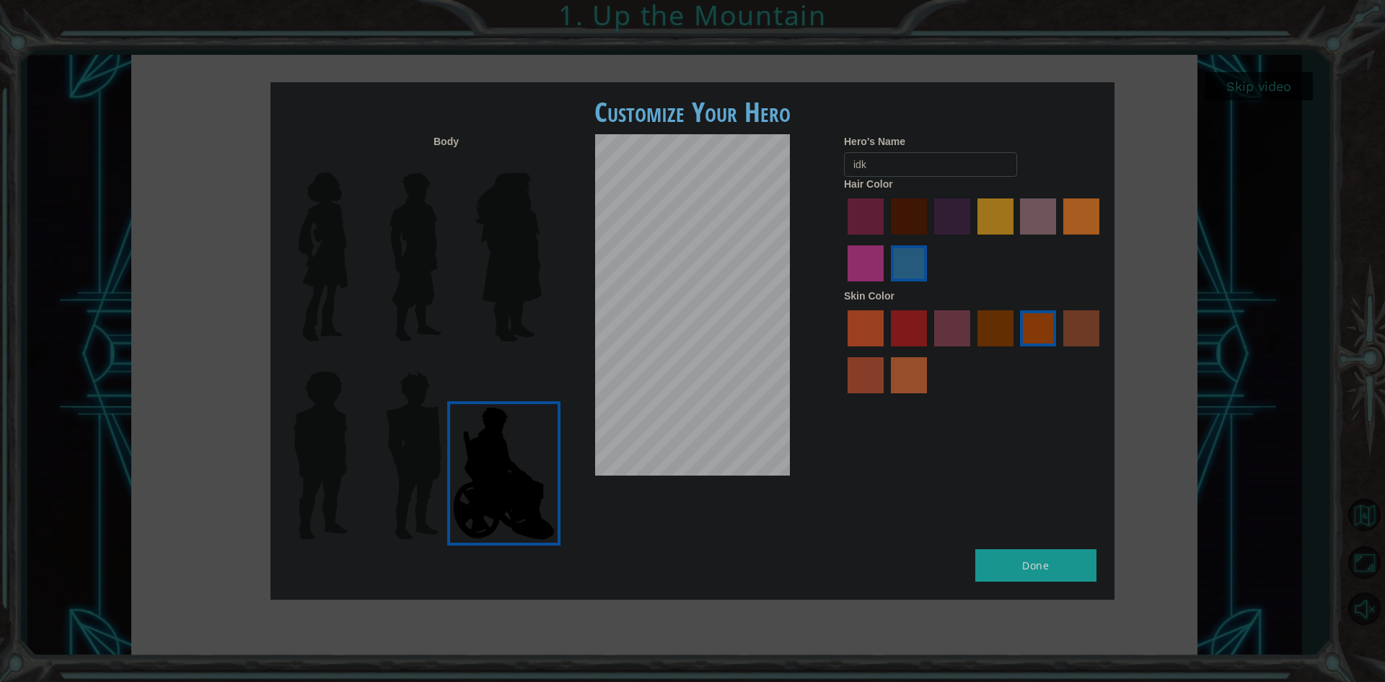
click at [404, 483] on img at bounding box center [413, 455] width 67 height 180
click at [447, 362] on input "Hero Garnet" at bounding box center [447, 362] width 0 height 0
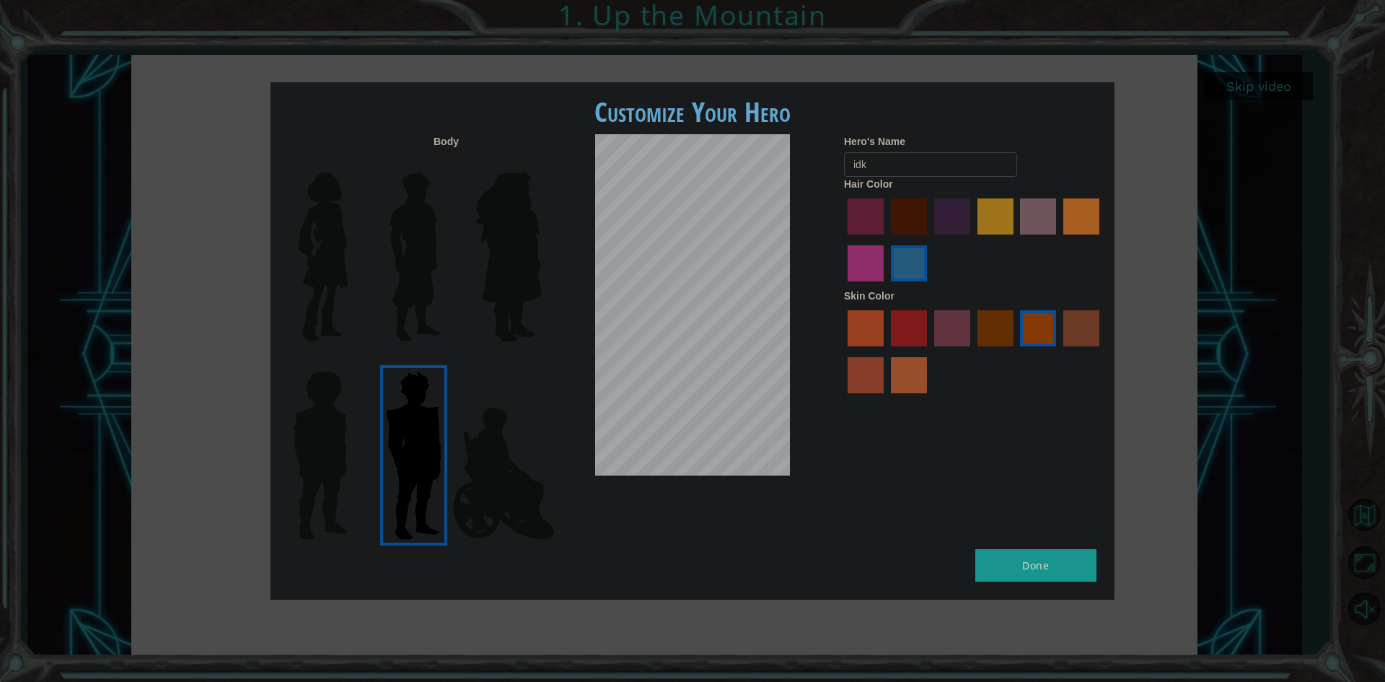
click at [903, 240] on div at bounding box center [974, 242] width 260 height 94
click at [905, 229] on label "maroon hair color" at bounding box center [909, 216] width 36 height 36
click at [886, 240] on input "maroon hair color" at bounding box center [886, 240] width 0 height 0
click at [907, 259] on label "lachmara hair color" at bounding box center [909, 263] width 36 height 36
click at [886, 286] on input "lachmara hair color" at bounding box center [886, 286] width 0 height 0
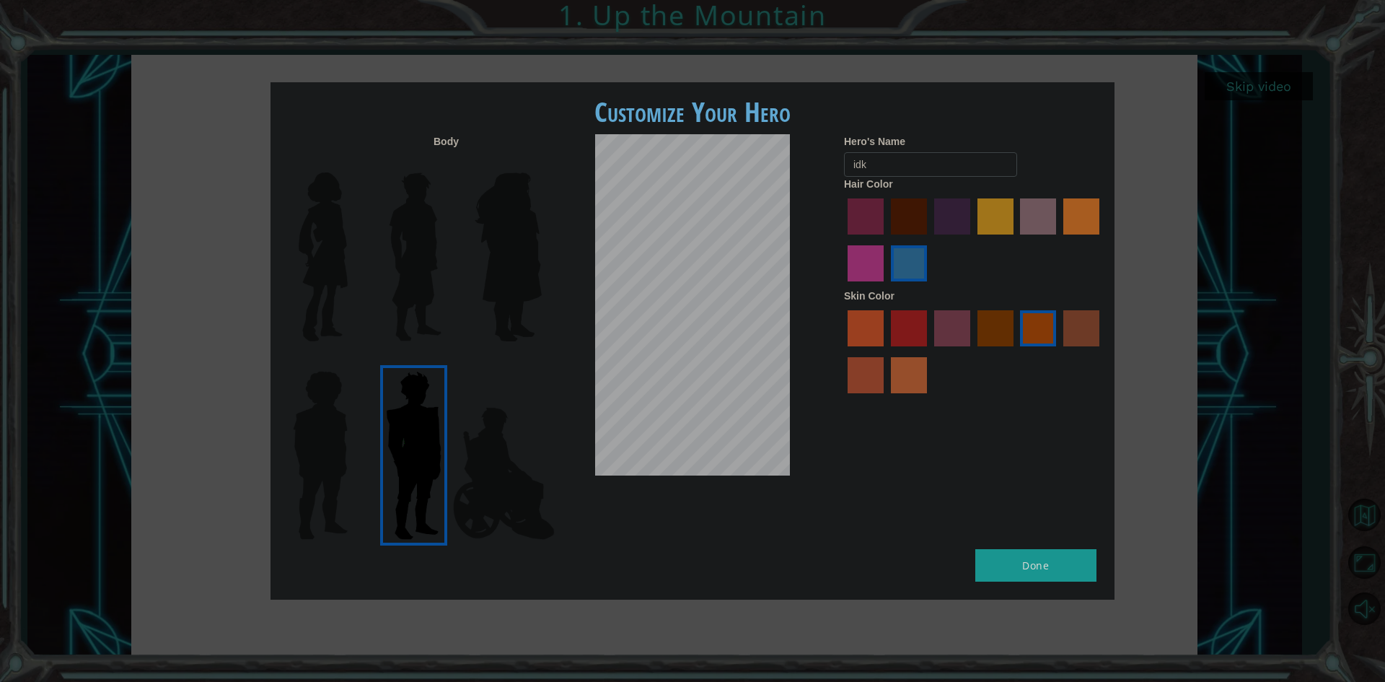
click at [858, 260] on label "medium red violet hair color" at bounding box center [866, 263] width 36 height 36
click at [1102, 240] on input "medium red violet hair color" at bounding box center [1102, 240] width 0 height 0
click at [860, 219] on label "paprika hair color" at bounding box center [866, 216] width 36 height 36
click at [843, 240] on input "paprika hair color" at bounding box center [843, 240] width 0 height 0
click at [921, 172] on input "idk" at bounding box center [930, 164] width 173 height 25
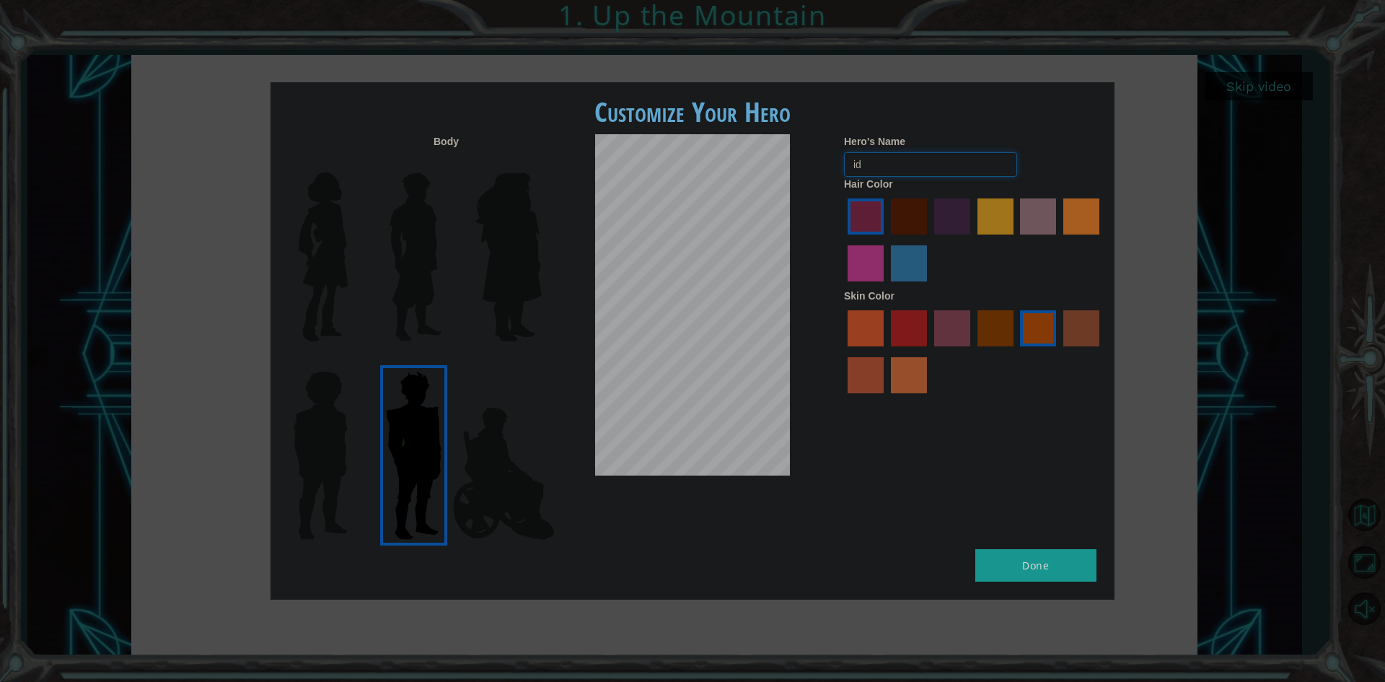
type input "i"
type input "kovaioulis"
click at [877, 536] on div "Body Hero's Name kovaioulis Hair Color Skin Color" at bounding box center [693, 341] width 844 height 415
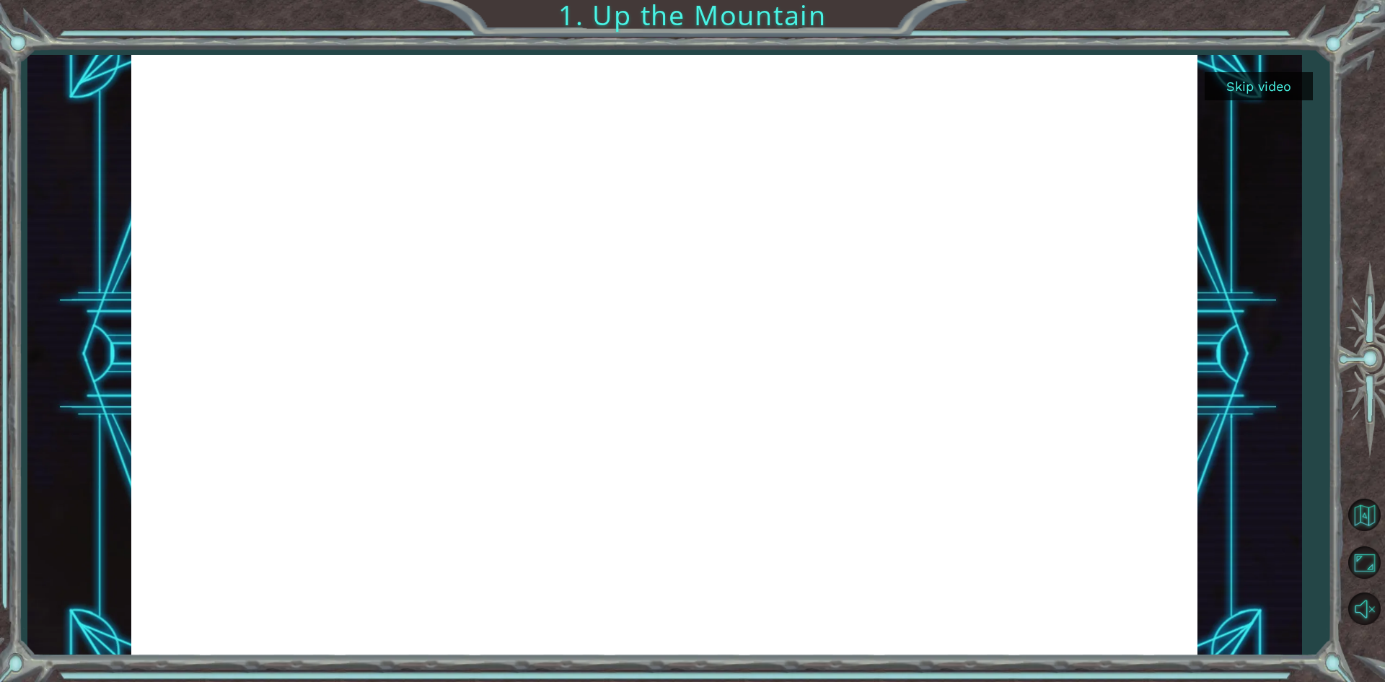
click at [1261, 91] on button "Skip video" at bounding box center [1259, 86] width 108 height 28
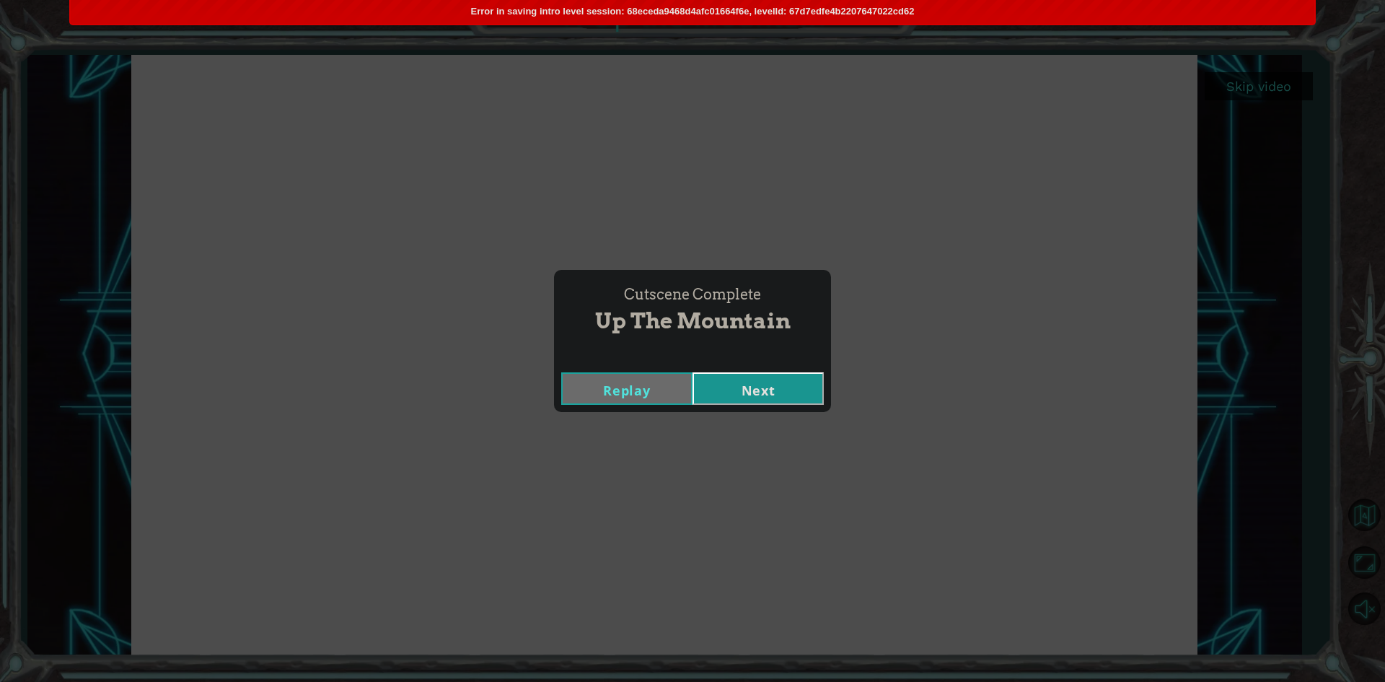
click at [802, 385] on button "Next" at bounding box center [758, 388] width 131 height 32
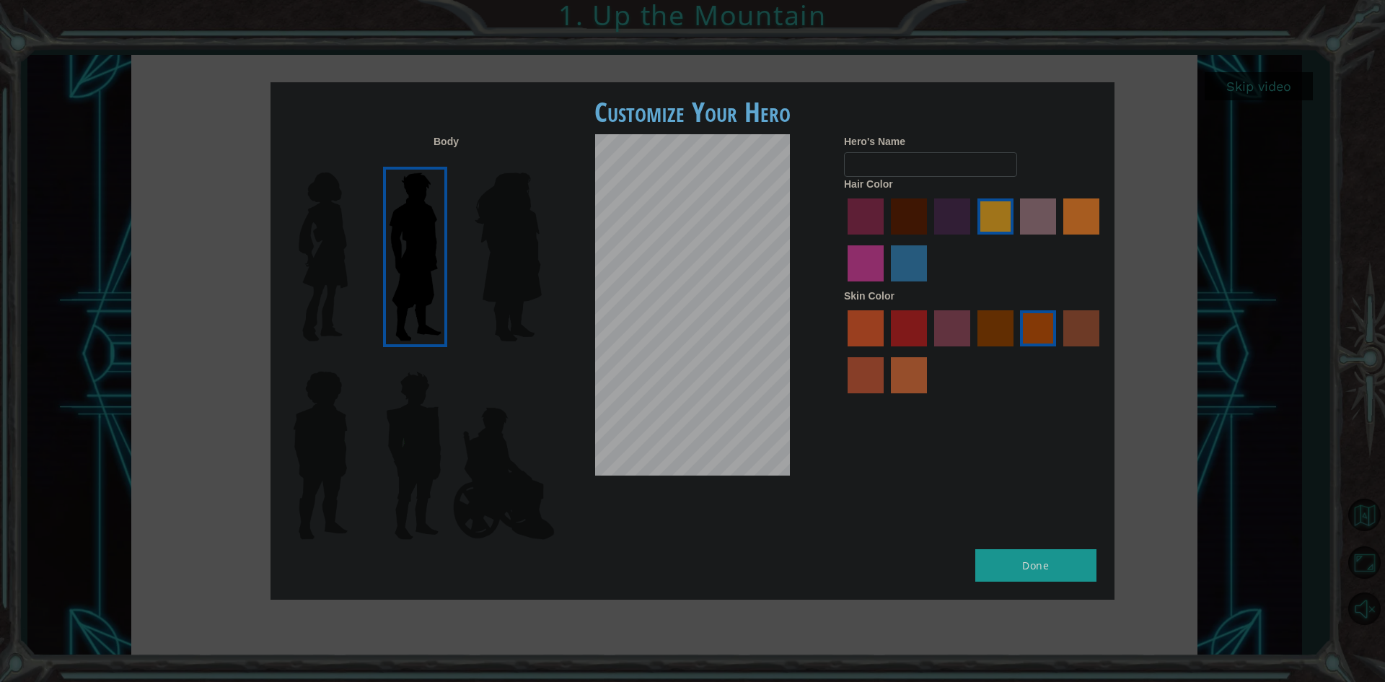
click at [413, 413] on img at bounding box center [413, 455] width 67 height 180
click at [447, 362] on input "Hero Garnet" at bounding box center [447, 362] width 0 height 0
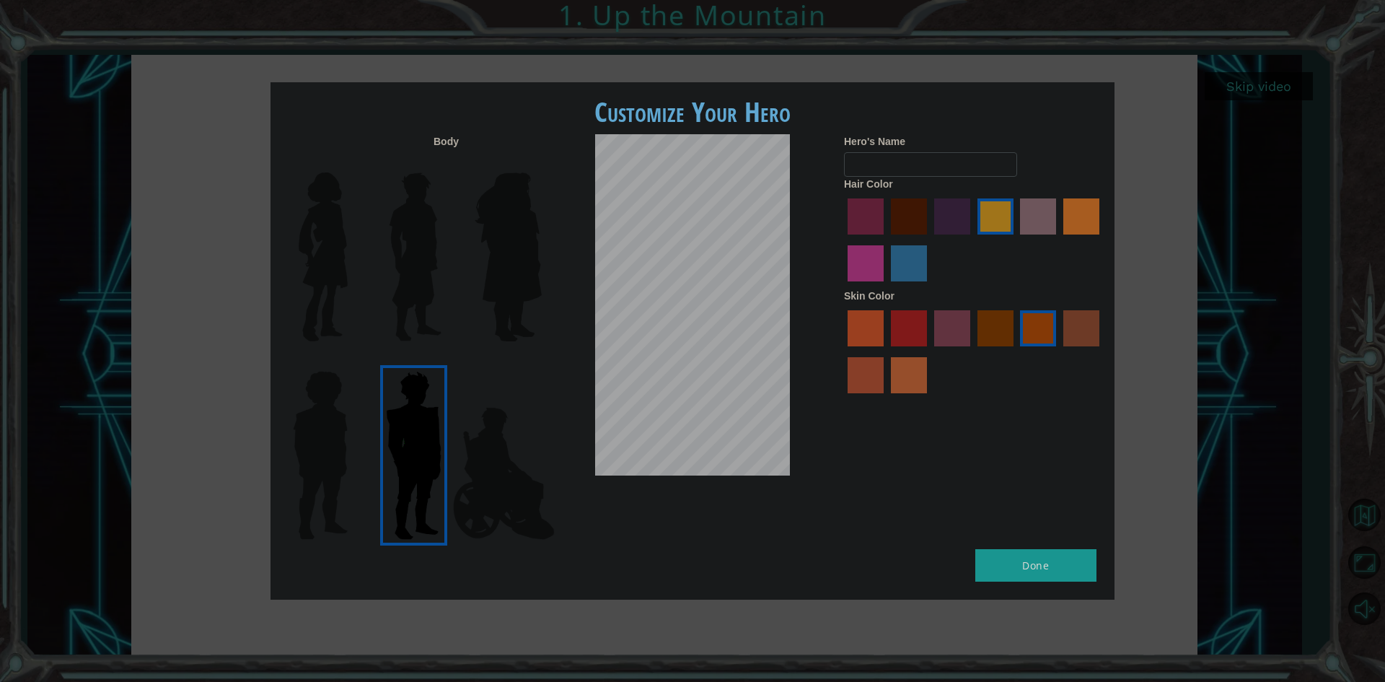
click at [1055, 563] on button "Done" at bounding box center [1036, 565] width 121 height 32
type input "idk"
click at [1054, 571] on button "Done" at bounding box center [1036, 565] width 121 height 32
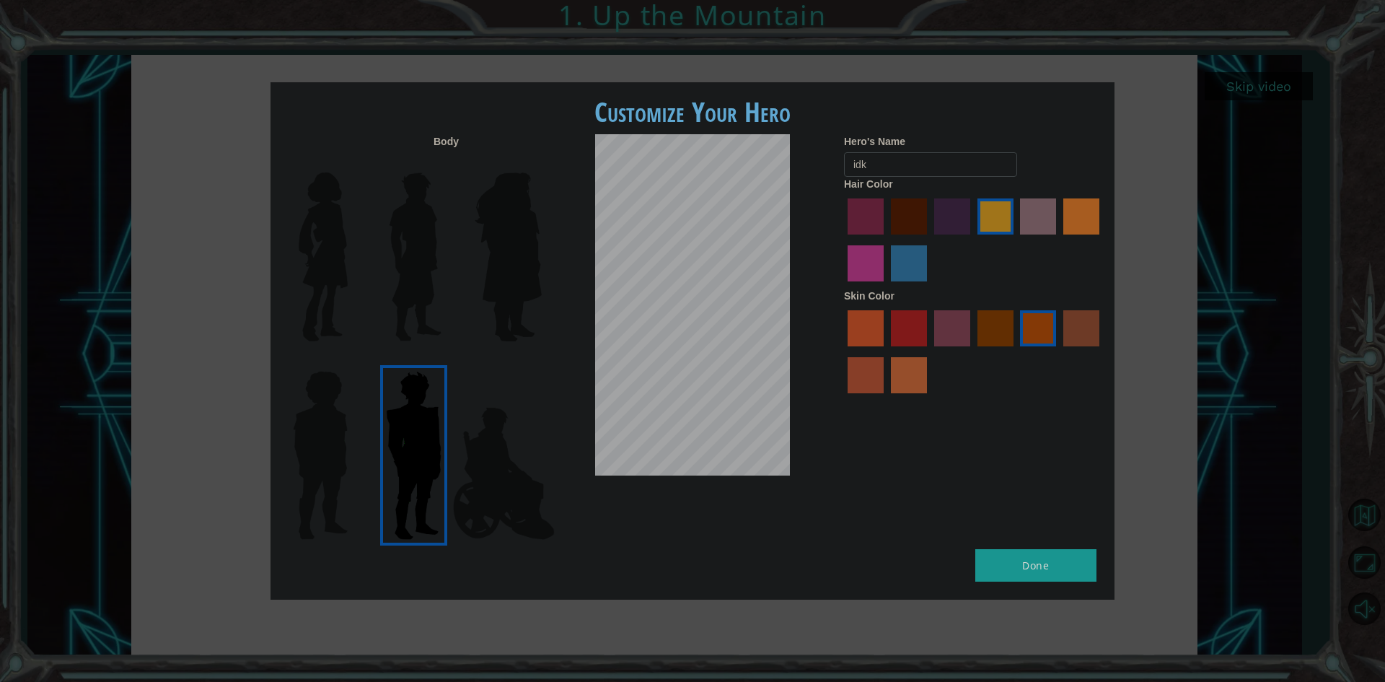
click at [985, 541] on div "Customize Your Hero Body Hero's Name idk Hair Color Skin Color Done" at bounding box center [693, 340] width 844 height 517
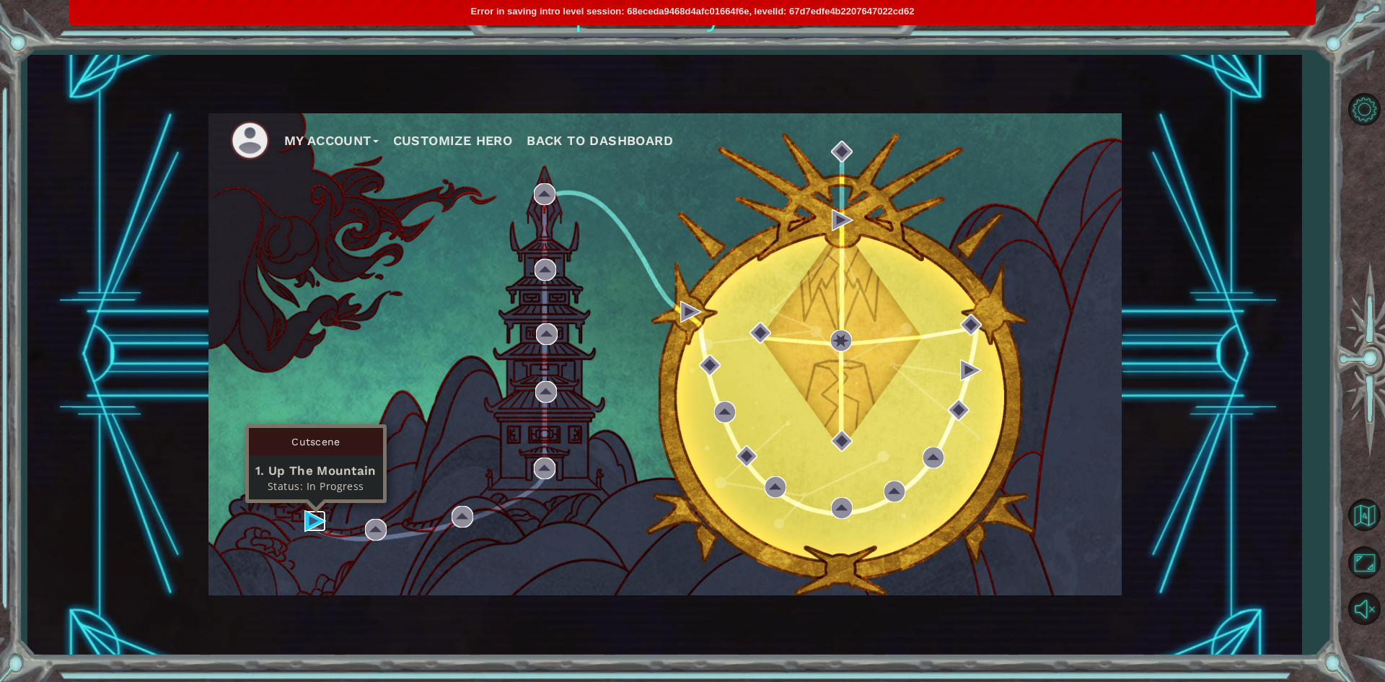
click at [311, 520] on img at bounding box center [316, 521] width 22 height 22
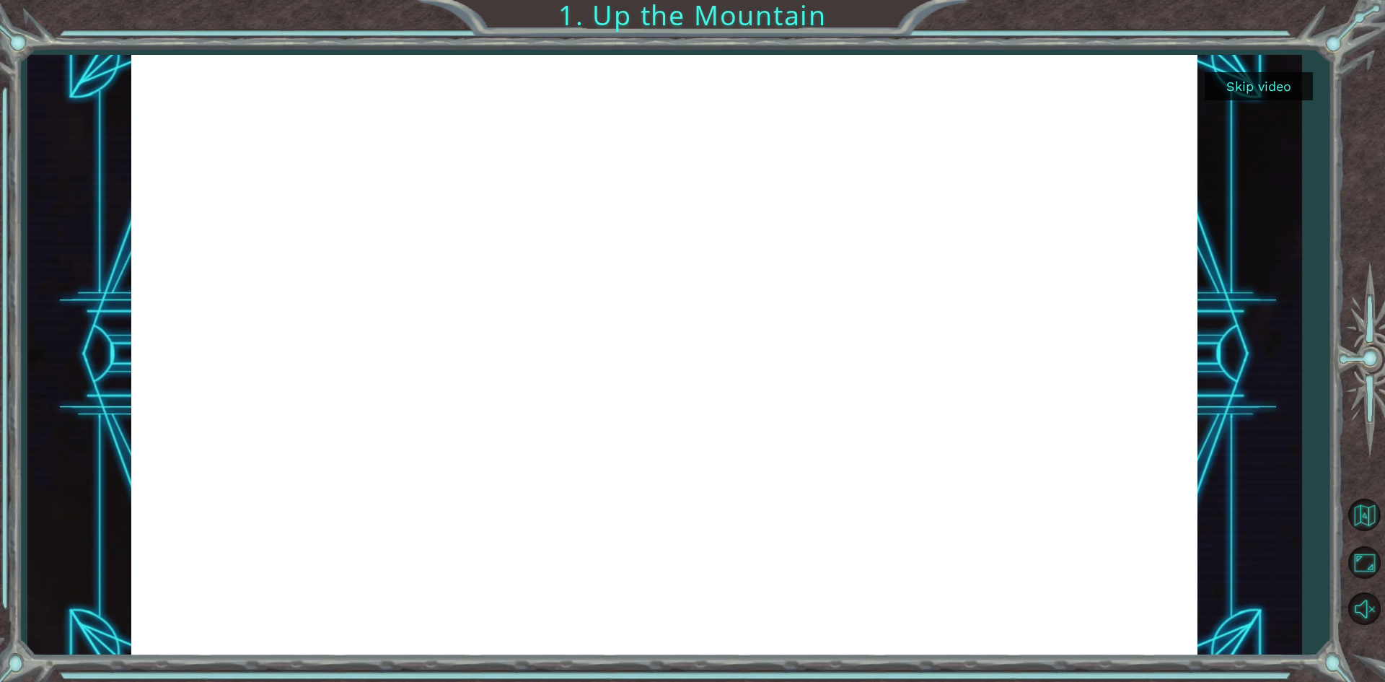
click at [1271, 85] on button "Skip video" at bounding box center [1259, 86] width 108 height 28
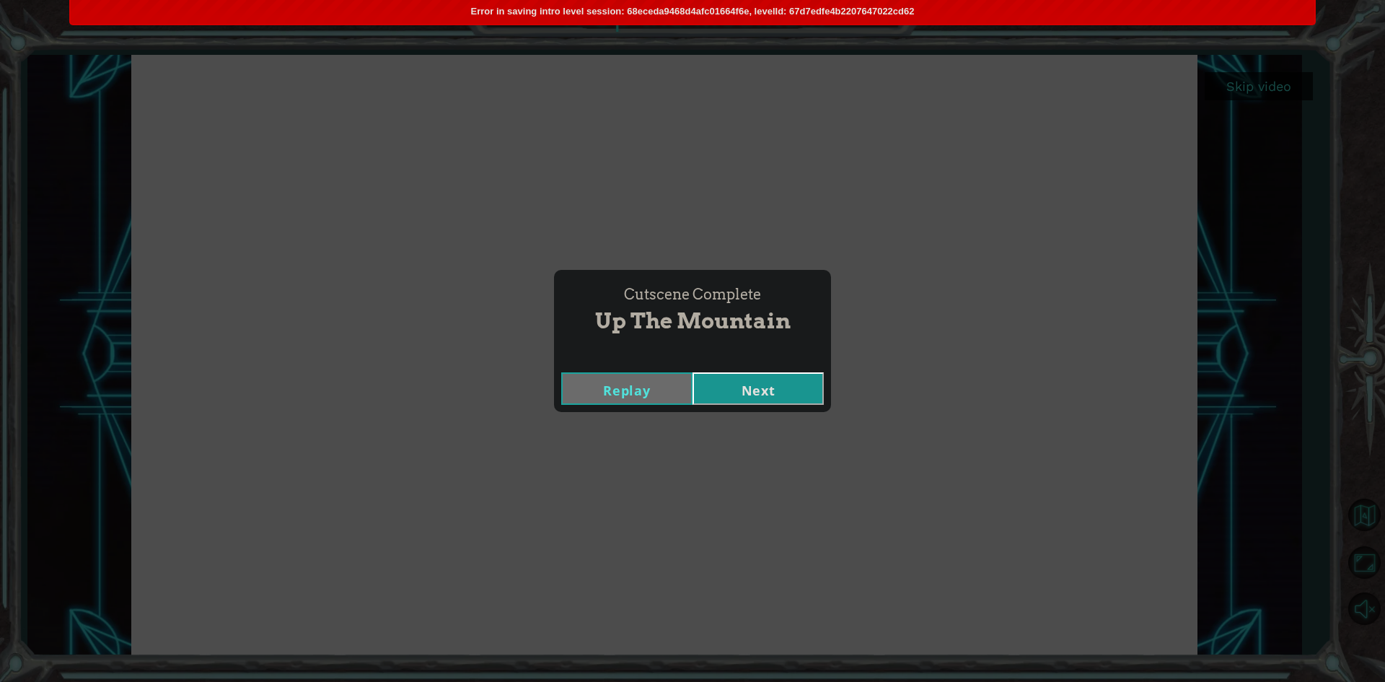
click at [767, 389] on button "Next" at bounding box center [758, 388] width 131 height 32
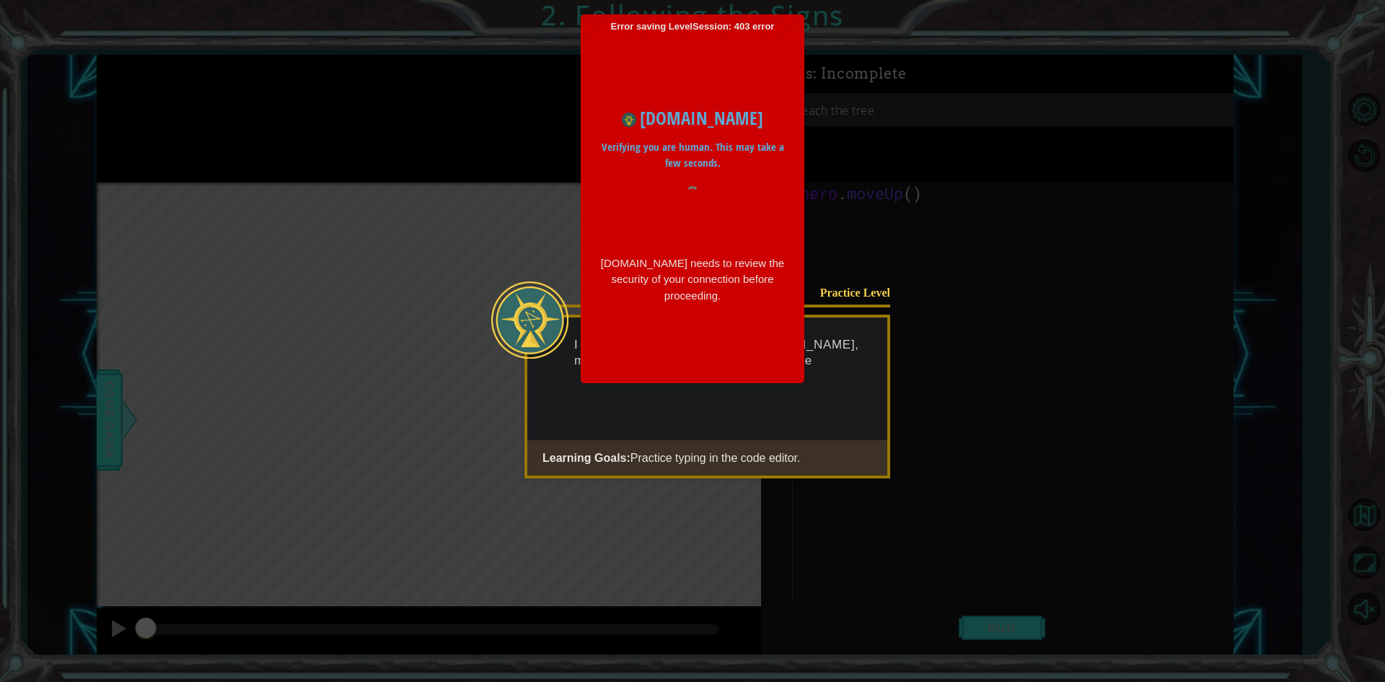
click at [786, 356] on div "www.ozaria.com Verifying you are human. This may take a few seconds. www.ozaria…" at bounding box center [693, 203] width 208 height 343
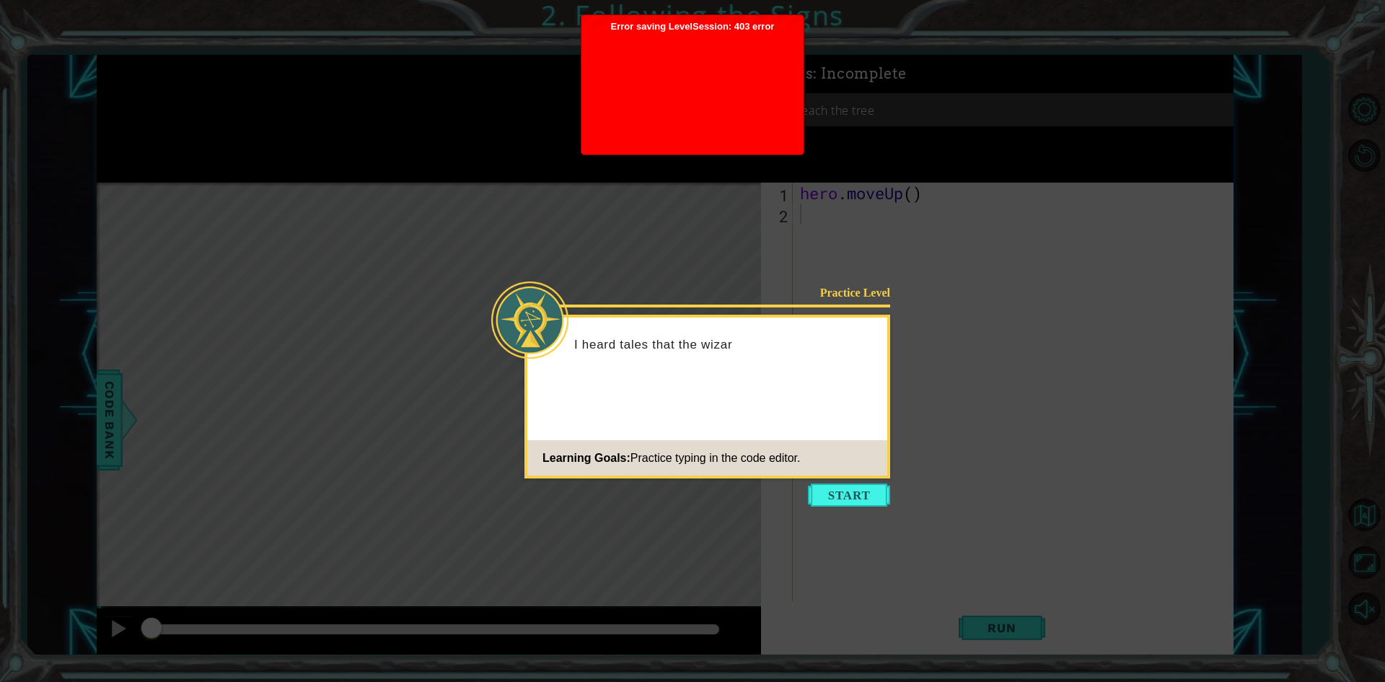
click at [841, 80] on icon at bounding box center [692, 341] width 1385 height 682
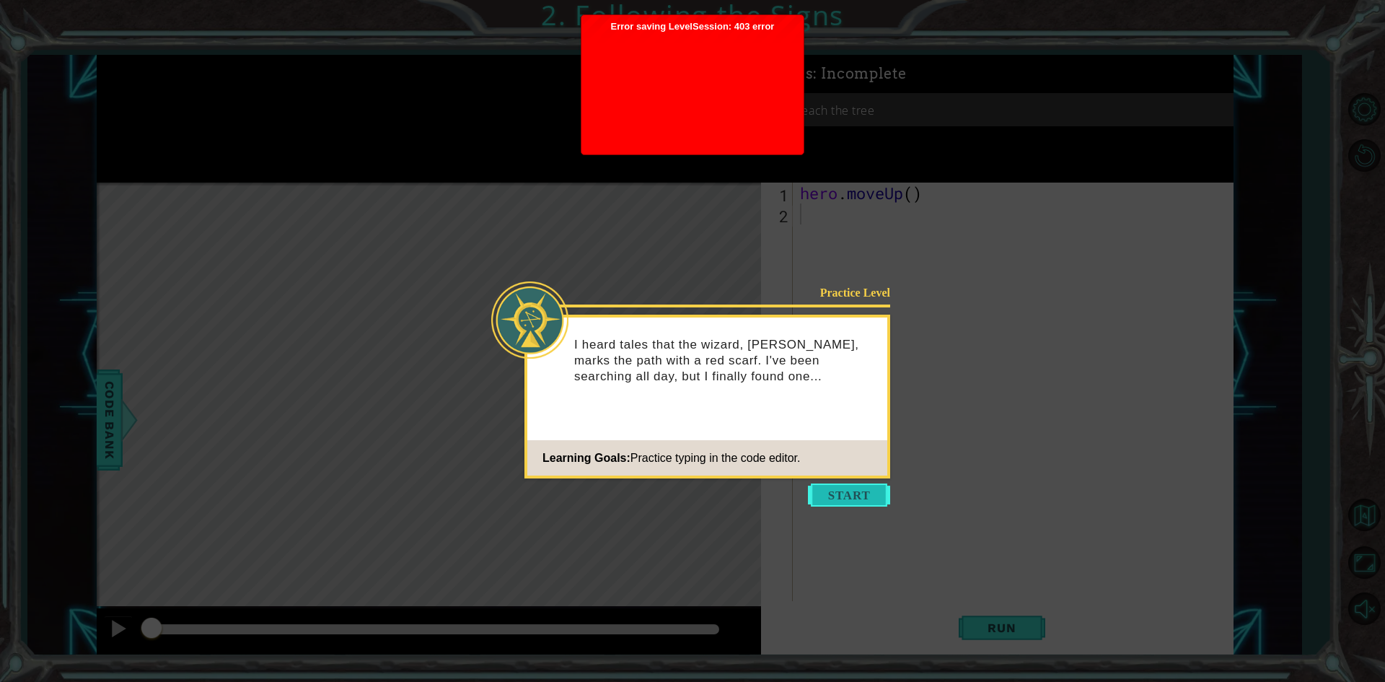
click at [844, 496] on button "Start" at bounding box center [849, 494] width 82 height 23
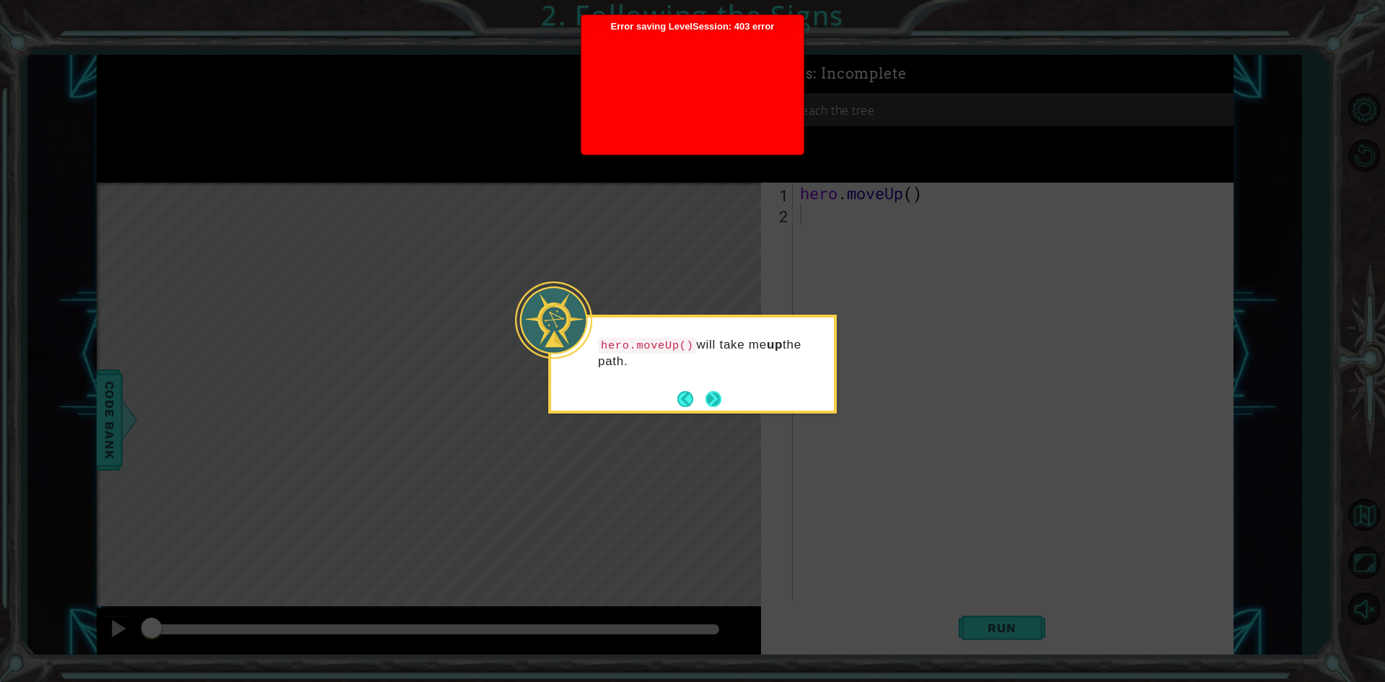
click at [710, 395] on button "Next" at bounding box center [714, 398] width 17 height 17
